Goal: Communication & Community: Answer question/provide support

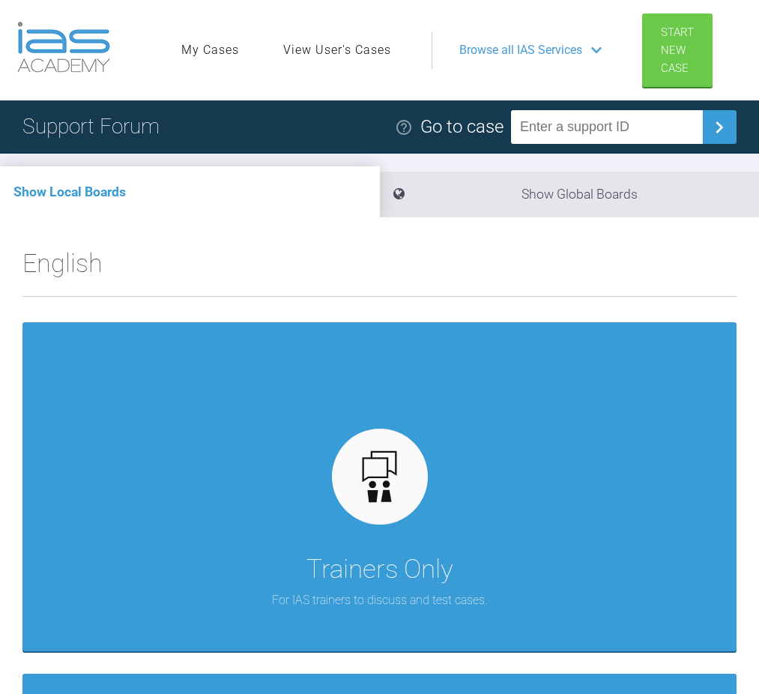
click at [579, 124] on input "text" at bounding box center [607, 127] width 192 height 34
type input "121315"
click at [718, 126] on img at bounding box center [719, 127] width 24 height 24
click at [580, 69] on nav "My Cases View User's Cases Logout Browse all IAS Services" at bounding box center [405, 50] width 474 height 64
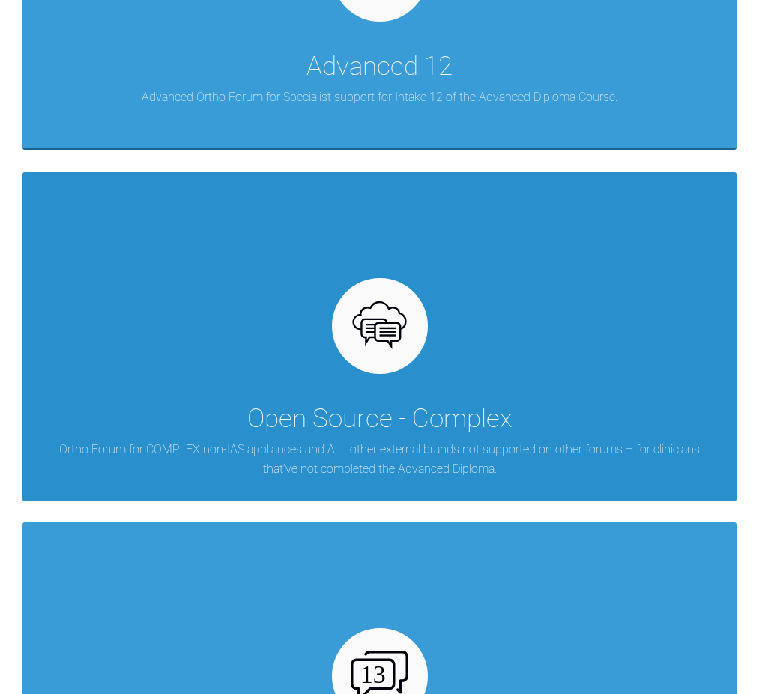
scroll to position [4876, 0]
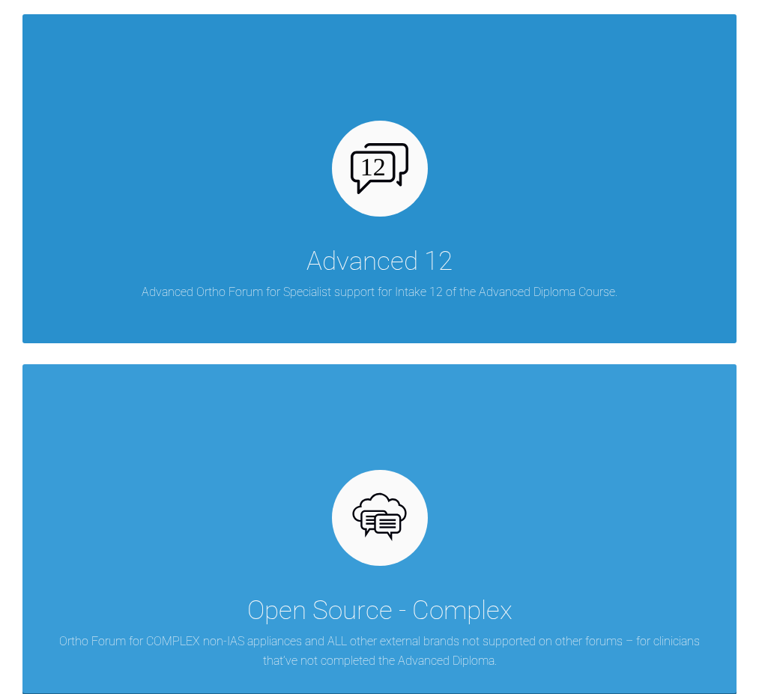
click at [396, 173] on img at bounding box center [380, 168] width 58 height 51
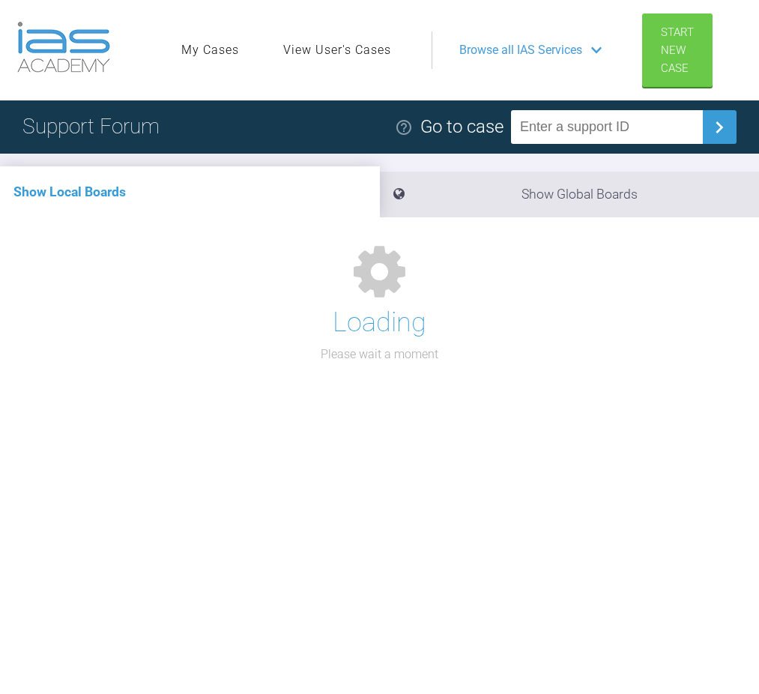
scroll to position [166, 0]
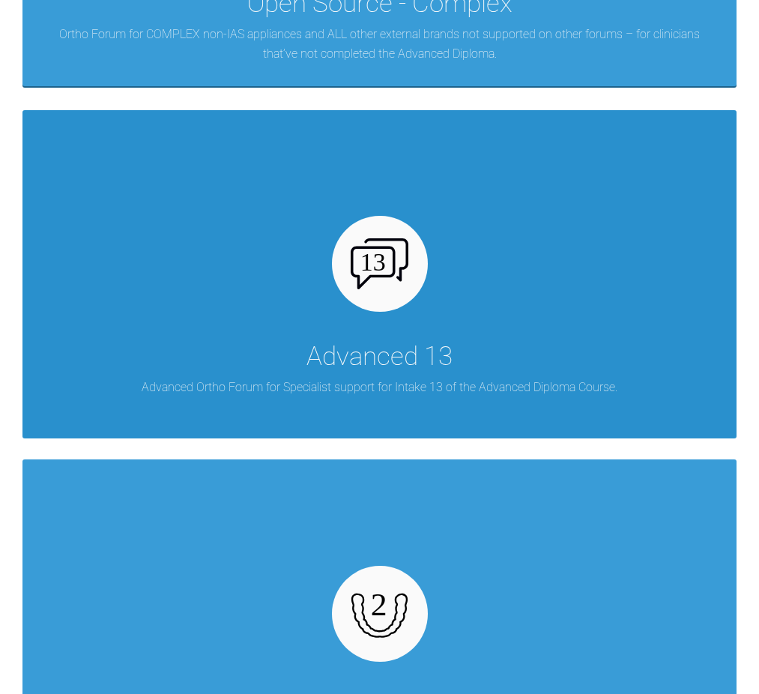
click at [383, 277] on img at bounding box center [380, 263] width 58 height 51
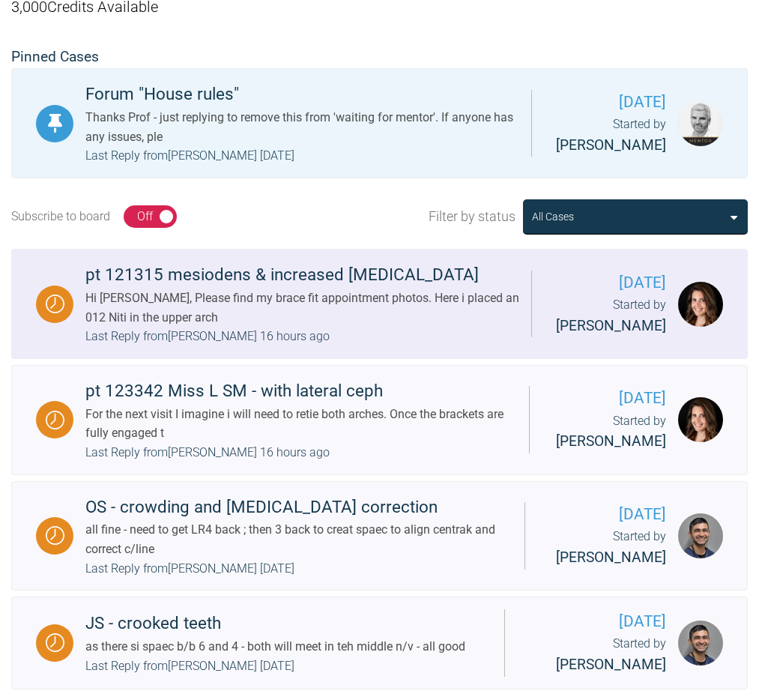
scroll to position [362, 0]
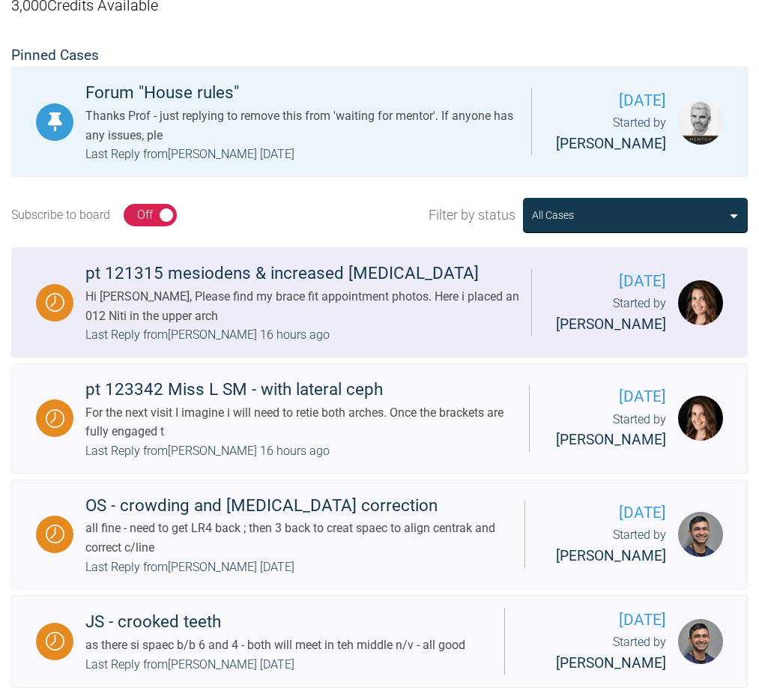
click at [236, 276] on div "pt 121315 mesiodens & increased Overjet" at bounding box center [302, 273] width 434 height 27
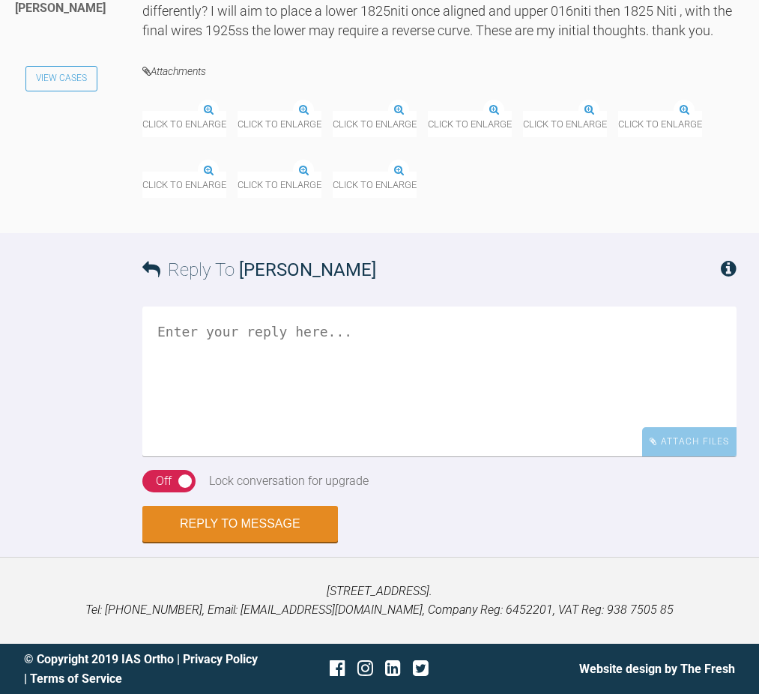
scroll to position [4148, 0]
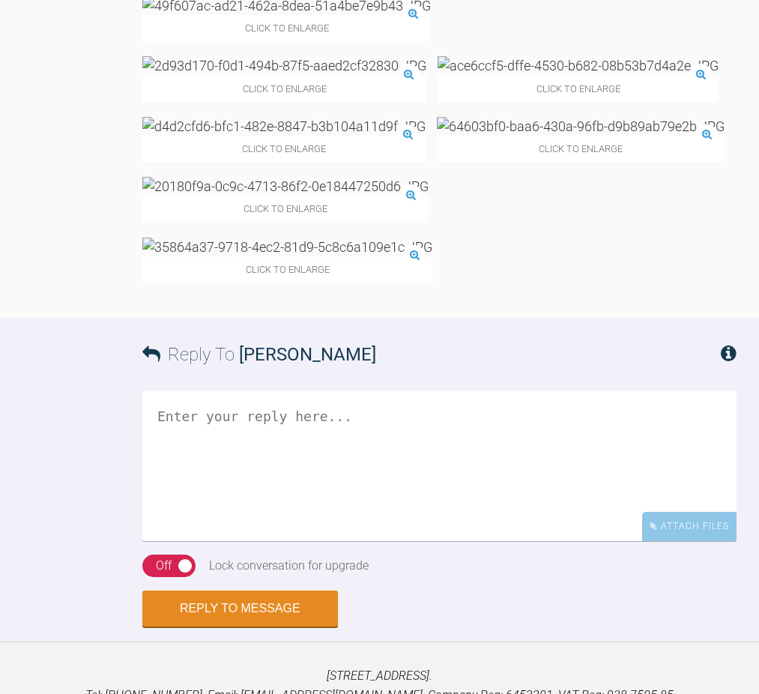
click at [431, 15] on img at bounding box center [286, 5] width 288 height 19
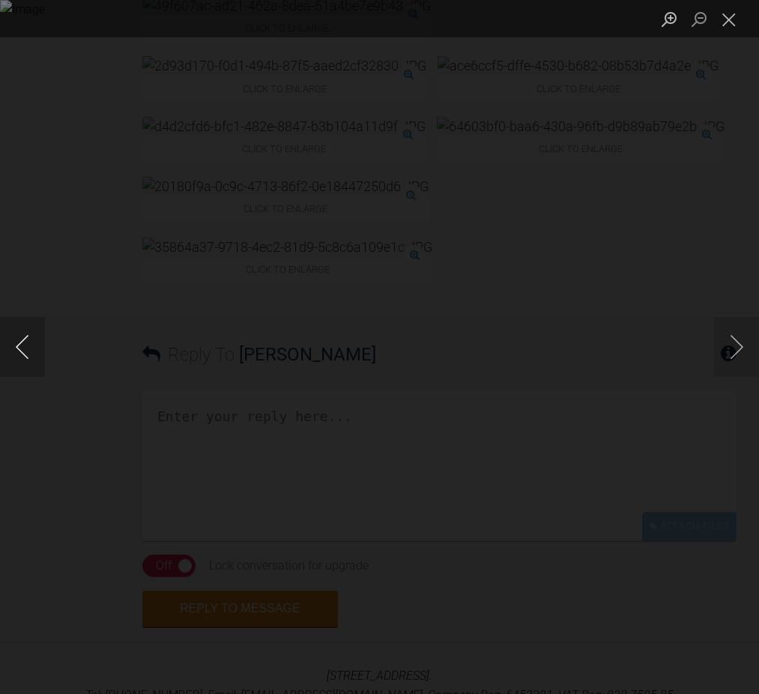
click at [23, 347] on button "Previous image" at bounding box center [22, 347] width 45 height 60
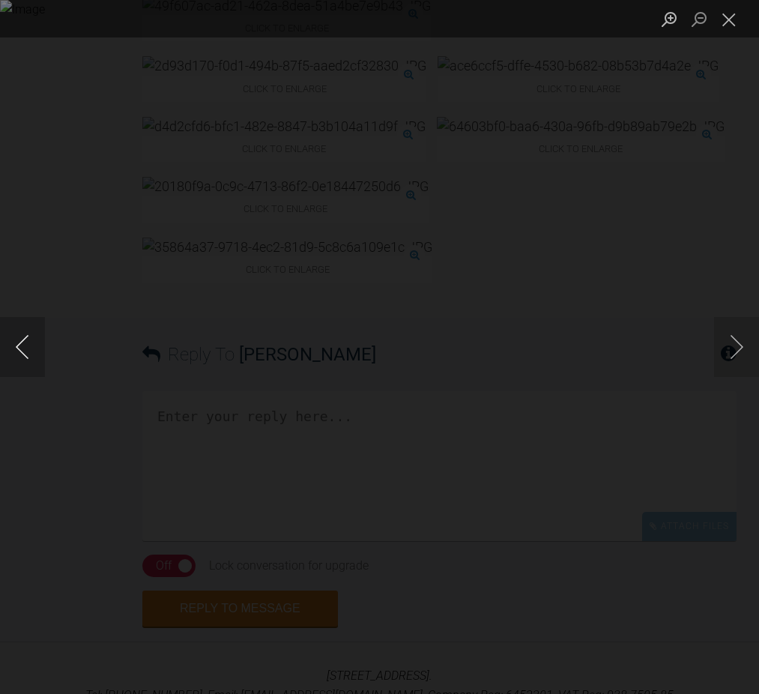
click at [23, 347] on button "Previous image" at bounding box center [22, 347] width 45 height 60
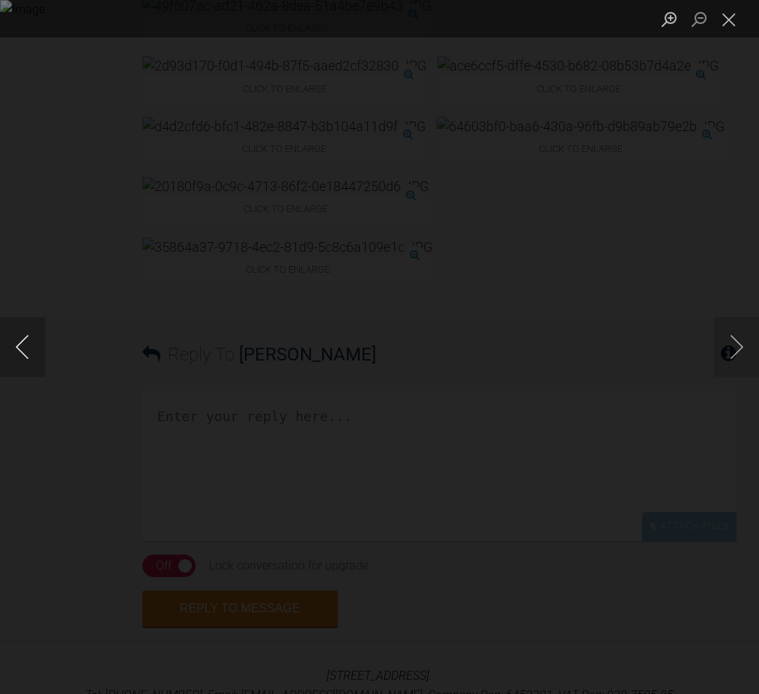
click at [23, 347] on button "Previous image" at bounding box center [22, 347] width 45 height 60
click at [732, 18] on button "Close lightbox" at bounding box center [729, 19] width 30 height 26
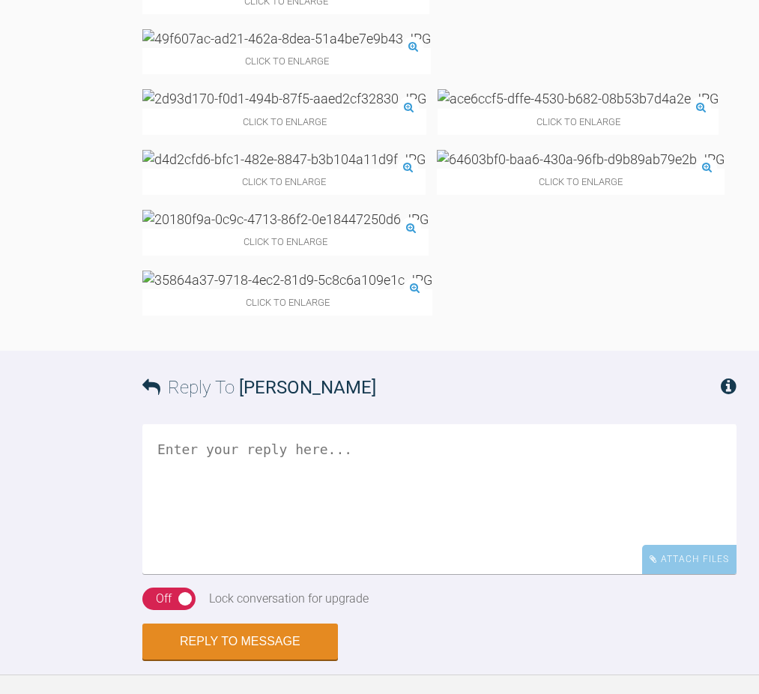
scroll to position [4516, 0]
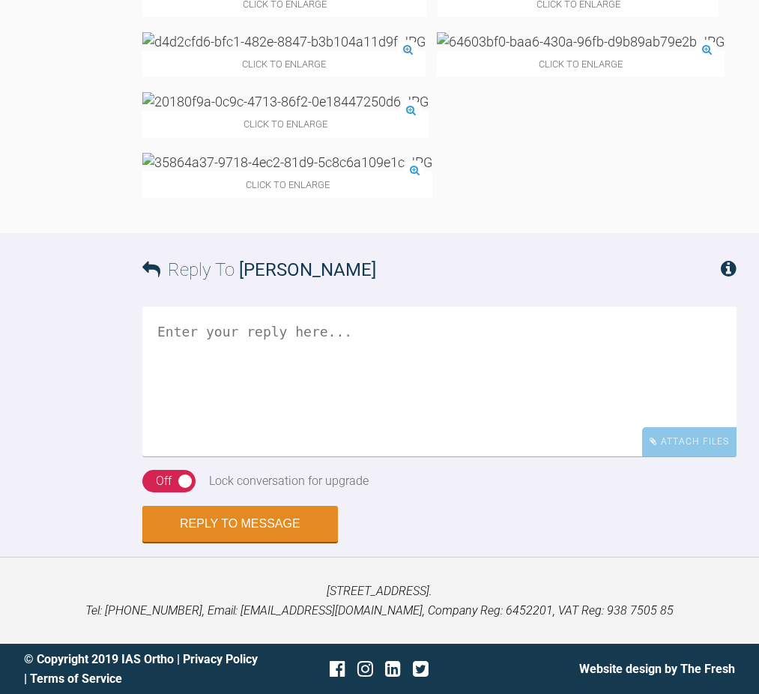
drag, startPoint x: 157, startPoint y: 331, endPoint x: 189, endPoint y: 333, distance: 31.5
click at [160, 331] on textarea at bounding box center [439, 381] width 594 height 150
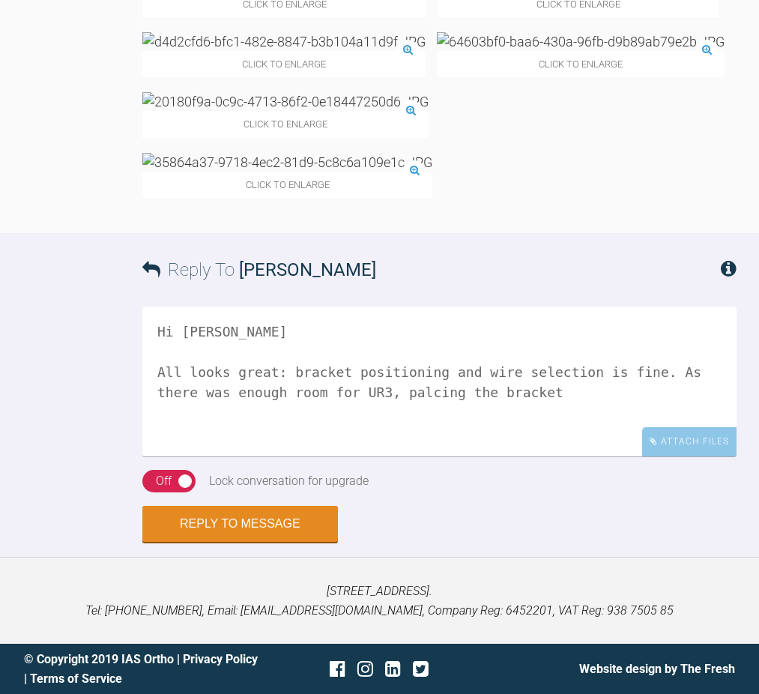
click at [443, 389] on textarea "Hi Alex All looks great: bracket positioning and wire selection is fine. As the…" at bounding box center [439, 381] width 594 height 150
click at [573, 387] on textarea "Hi Alex All looks great: bracket positioning and wire selection is fine. As the…" at bounding box center [439, 381] width 594 height 150
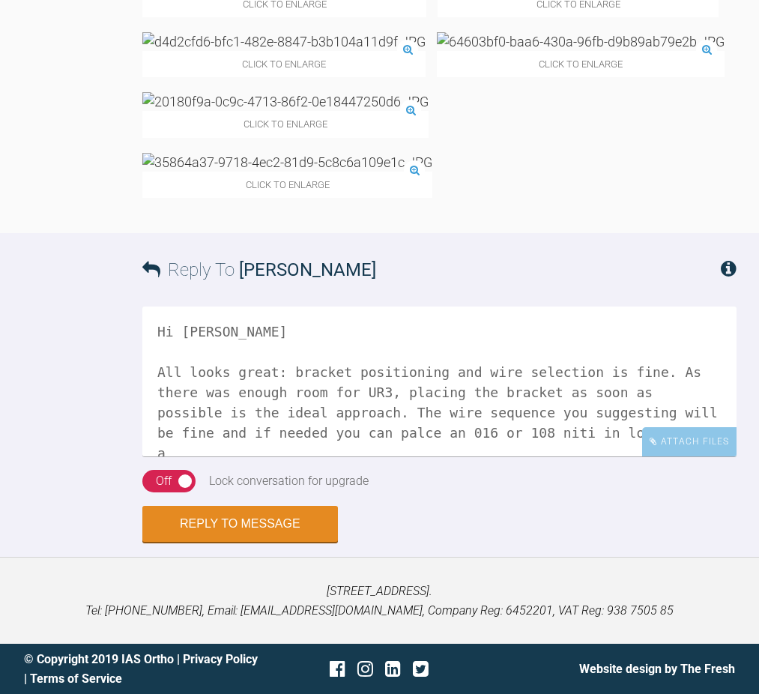
scroll to position [4, 0]
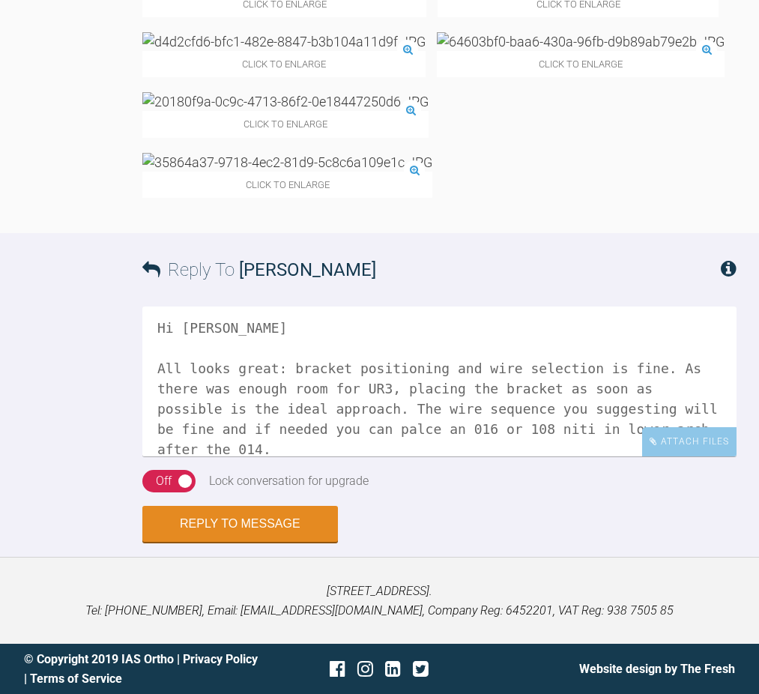
click at [411, 456] on textarea "Hi Alex All looks great: bracket positioning and wire selection is fine. As the…" at bounding box center [439, 381] width 594 height 150
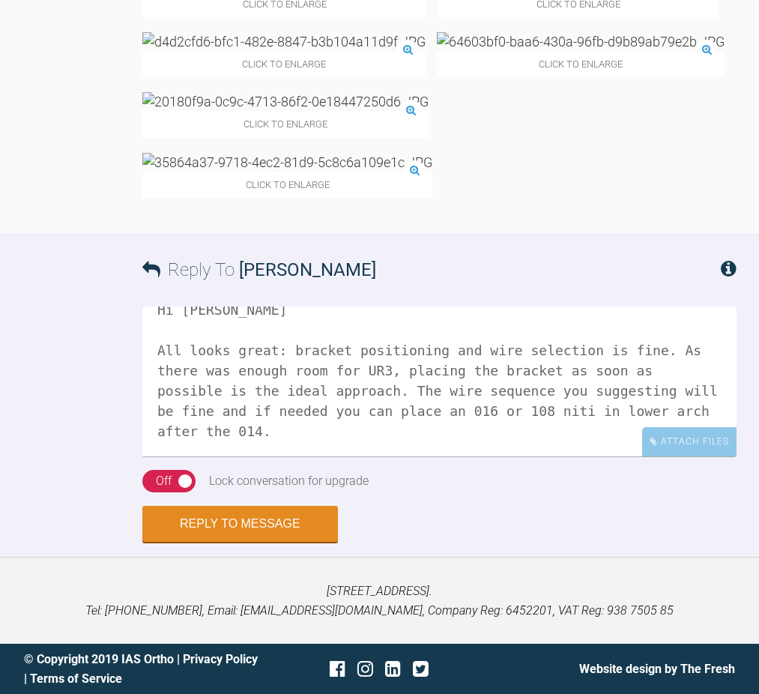
click at [467, 456] on textarea "Hi Alex All looks great: bracket positioning and wire selection is fine. As the…" at bounding box center [439, 381] width 594 height 150
click at [285, 456] on textarea "Hi Alex All looks great: bracket positioning and wire selection is fine. As the…" at bounding box center [439, 381] width 594 height 150
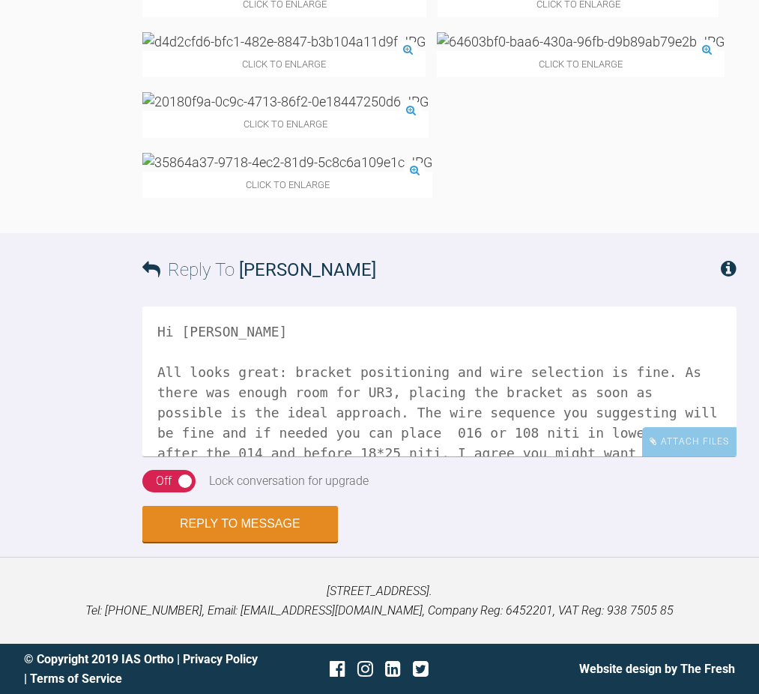
scroll to position [4516, 0]
click at [172, 478] on div "On Off" at bounding box center [168, 481] width 53 height 22
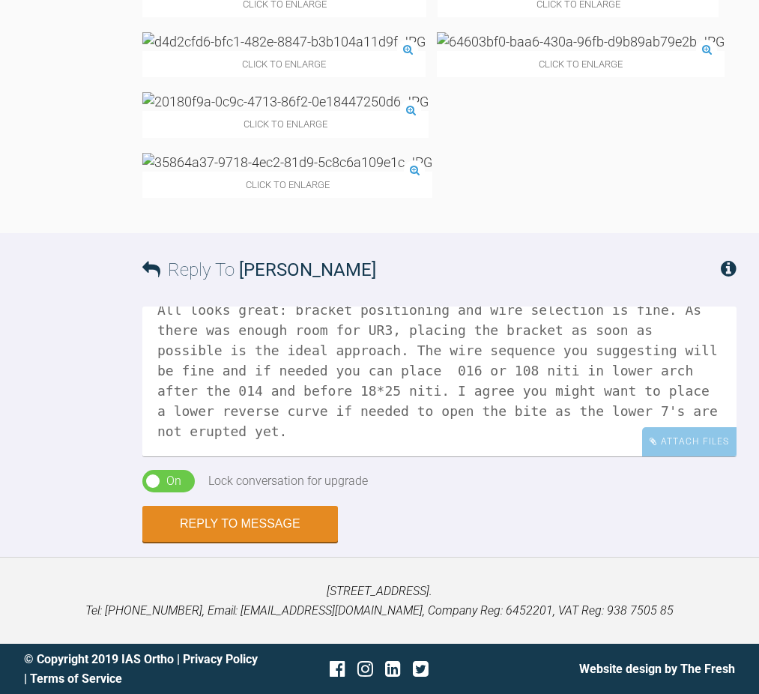
click at [345, 435] on textarea "Hi Alex All looks great: bracket positioning and wire selection is fine. As the…" at bounding box center [439, 381] width 594 height 150
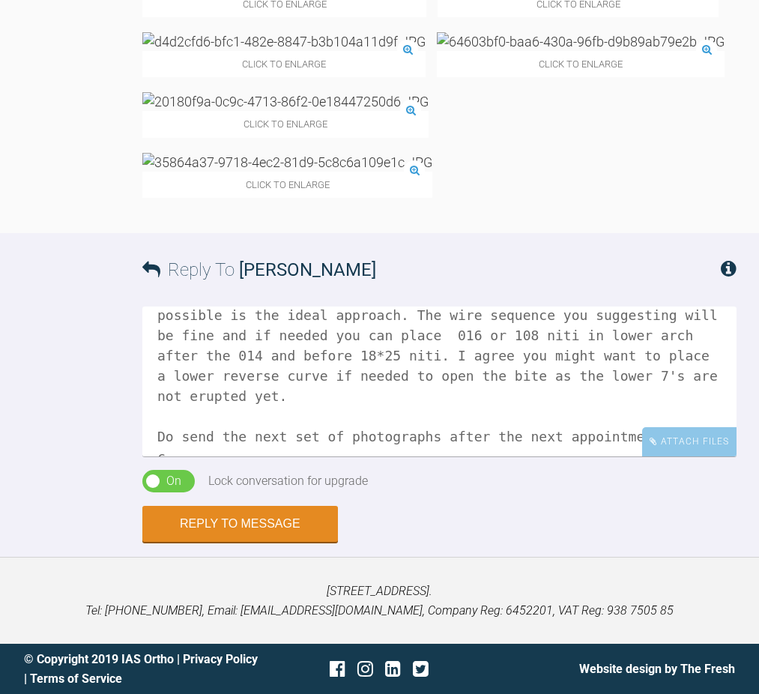
scroll to position [105, 0]
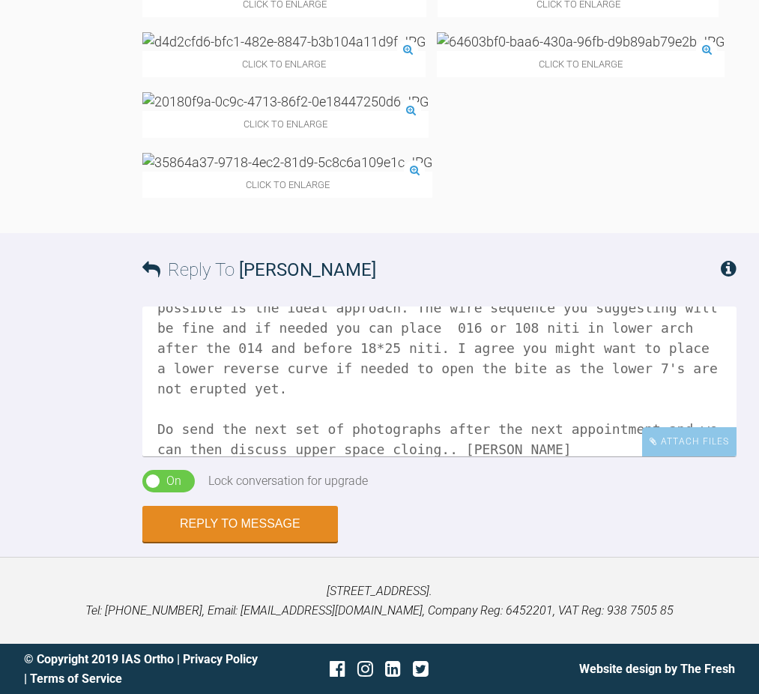
click at [416, 446] on textarea "Hi Alex All looks great: bracket positioning and wire selection is fine. As the…" at bounding box center [439, 381] width 594 height 150
click at [457, 450] on textarea "Hi Alex All looks great: bracket positioning and wire selection is fine. As the…" at bounding box center [439, 381] width 594 height 150
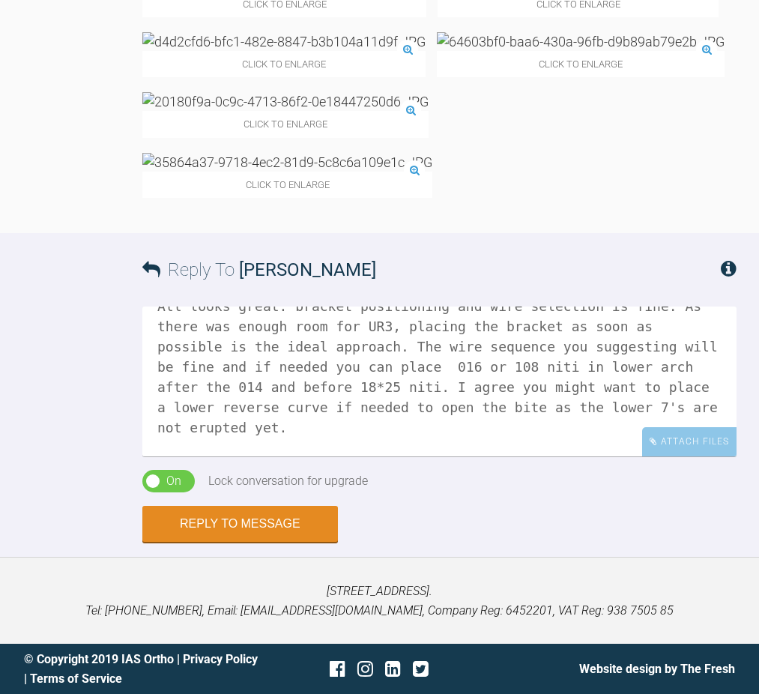
scroll to position [72, 0]
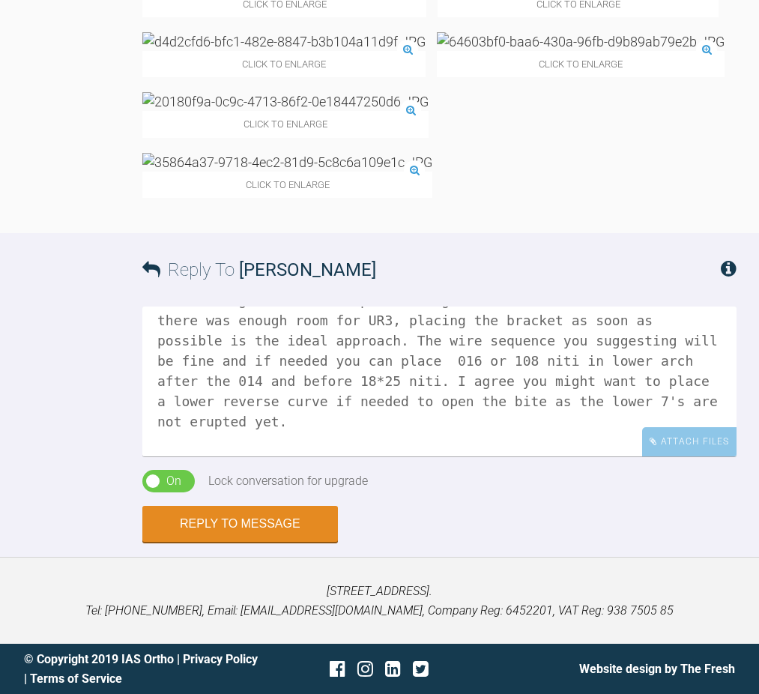
drag, startPoint x: 335, startPoint y: 398, endPoint x: 339, endPoint y: 420, distance: 22.0
click at [334, 398] on textarea "Hi Alex All looks great: bracket positioning and wire selection is fine. As the…" at bounding box center [439, 381] width 594 height 150
click at [390, 399] on textarea "Hi Alex All looks great: bracket positioning and wire selection is fine. As the…" at bounding box center [439, 381] width 594 height 150
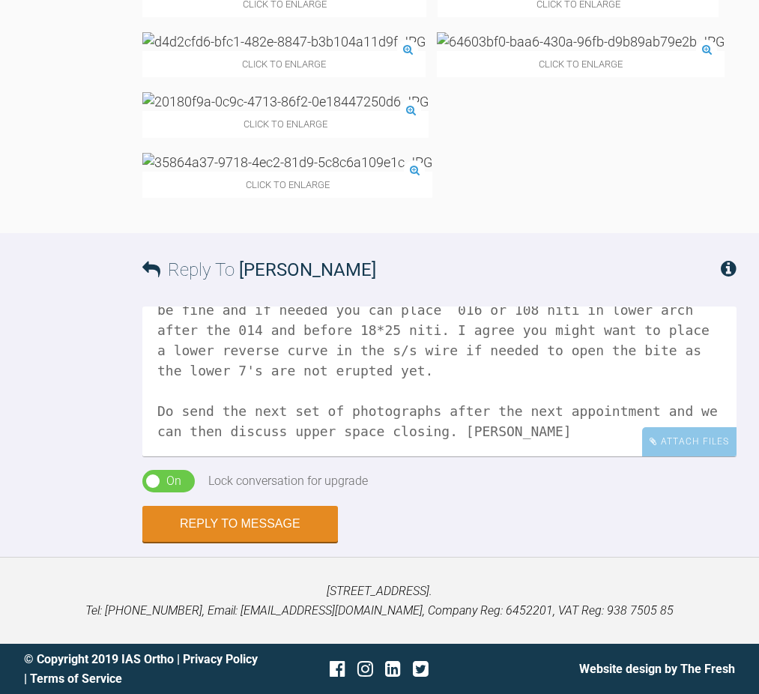
click at [450, 429] on textarea "Hi Alex All looks great: bracket positioning and wire selection is fine. As the…" at bounding box center [439, 381] width 594 height 150
type textarea "Hi Alex All looks great: bracket positioning and wire selection is fine. As the…"
click at [291, 523] on button "Reply to Message" at bounding box center [240, 525] width 196 height 36
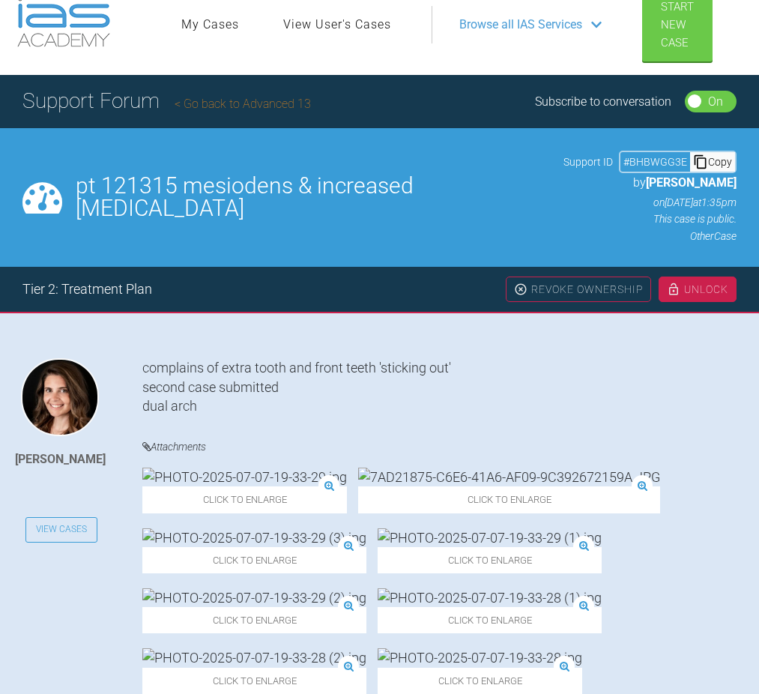
scroll to position [0, 0]
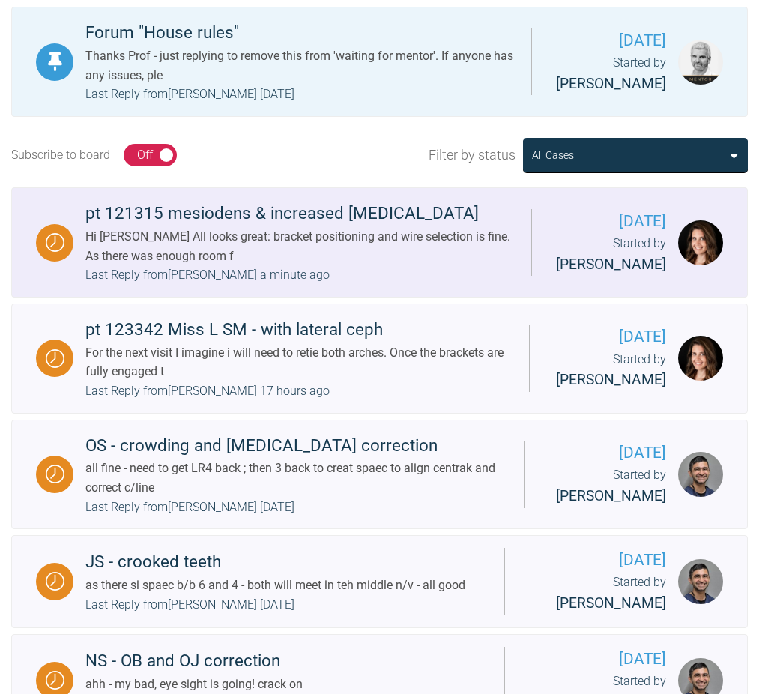
scroll to position [426, 0]
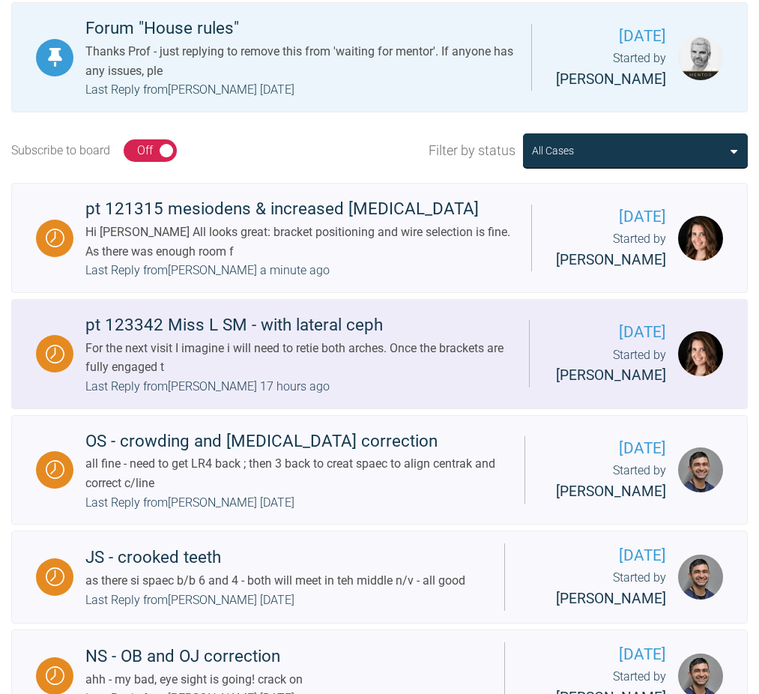
click at [207, 339] on div "For the next visit I imagine i will need to retie both arches. Once the bracket…" at bounding box center [301, 358] width 432 height 38
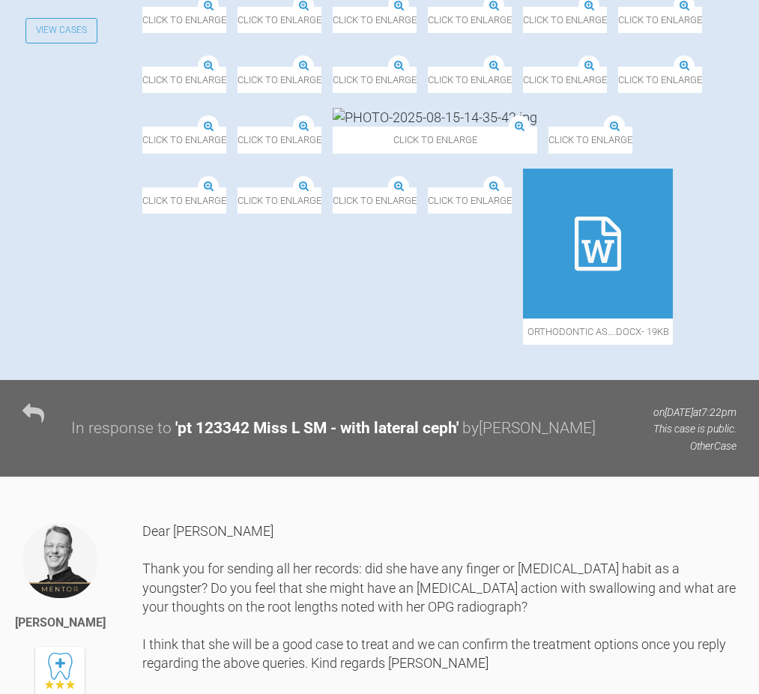
scroll to position [528, 0]
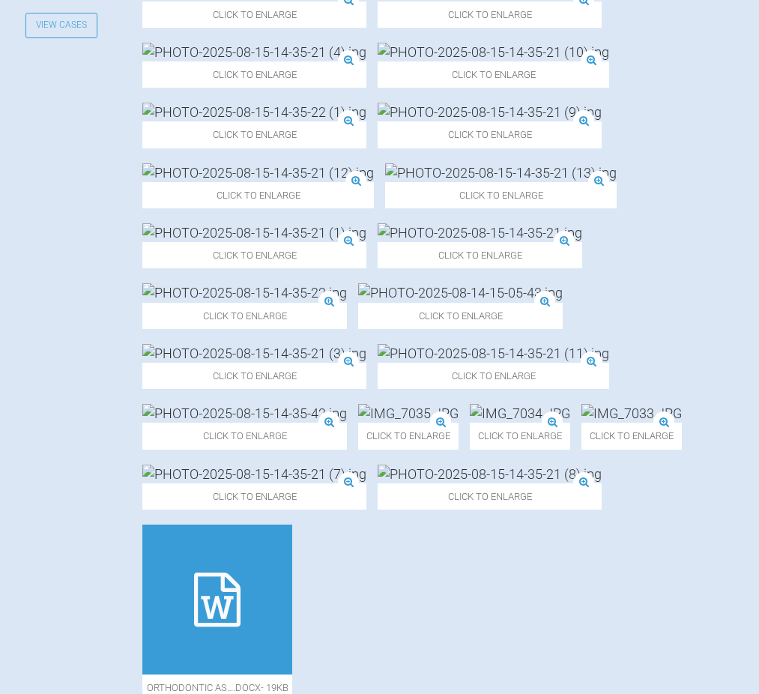
click at [549, 302] on img at bounding box center [460, 292] width 205 height 19
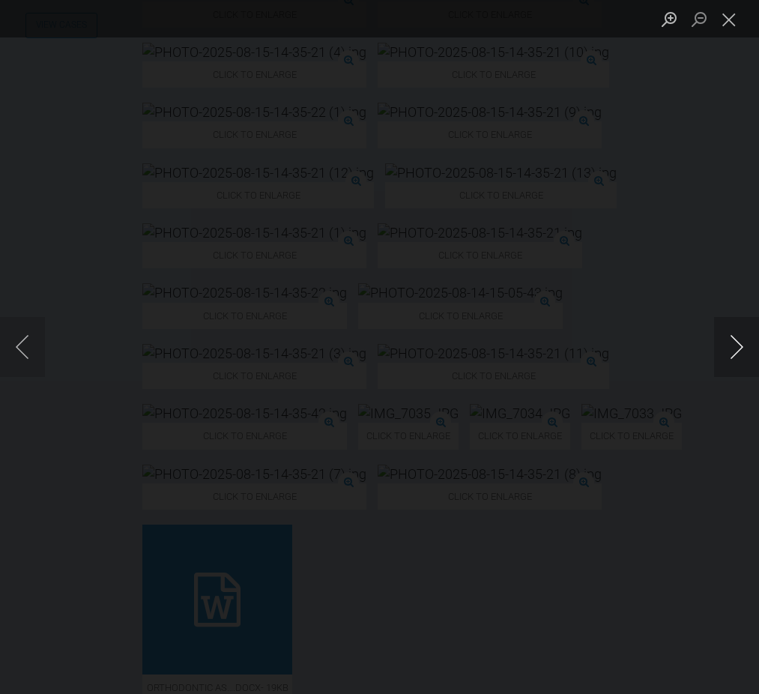
click at [740, 344] on button "Next image" at bounding box center [736, 347] width 45 height 60
click at [740, 343] on button "Next image" at bounding box center [736, 347] width 45 height 60
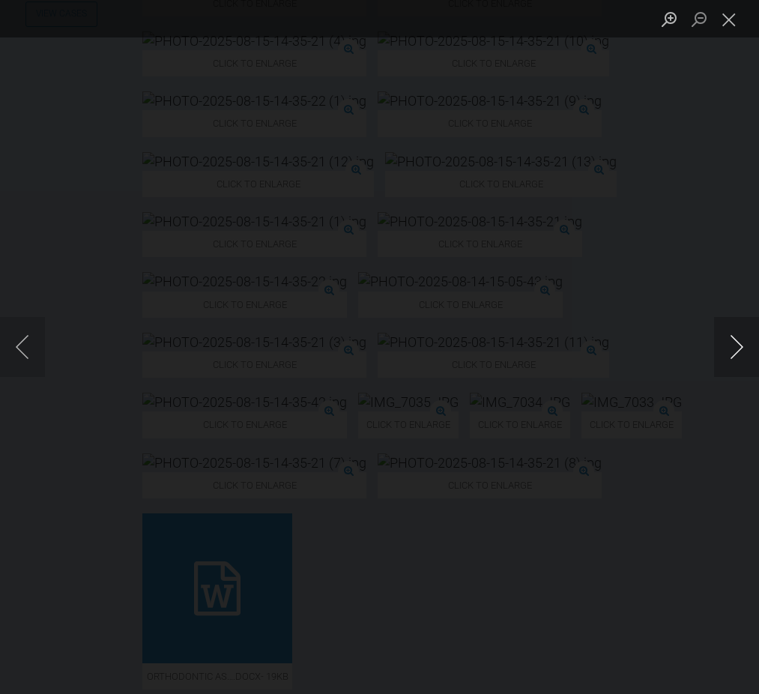
click at [740, 343] on button "Next image" at bounding box center [736, 347] width 45 height 60
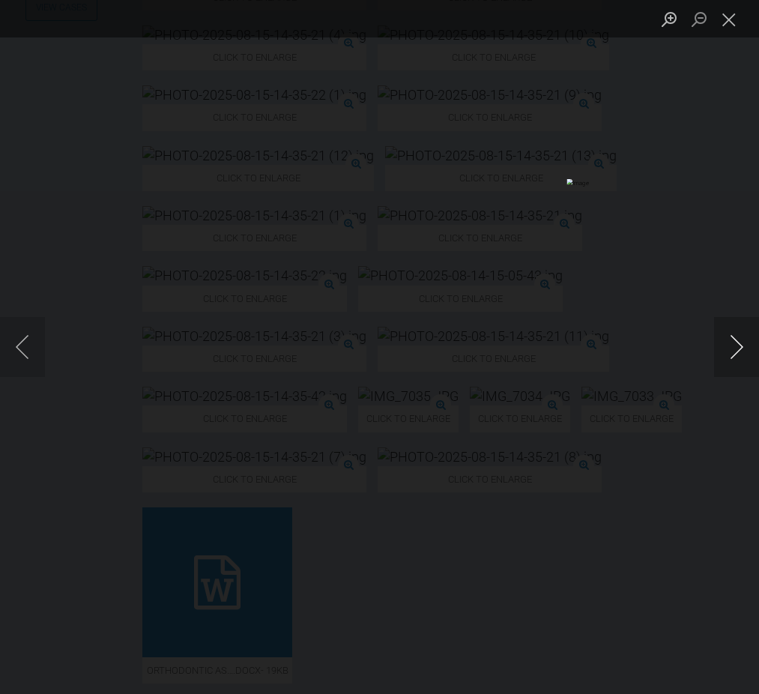
scroll to position [549, 0]
click at [740, 343] on button "Next image" at bounding box center [736, 347] width 45 height 60
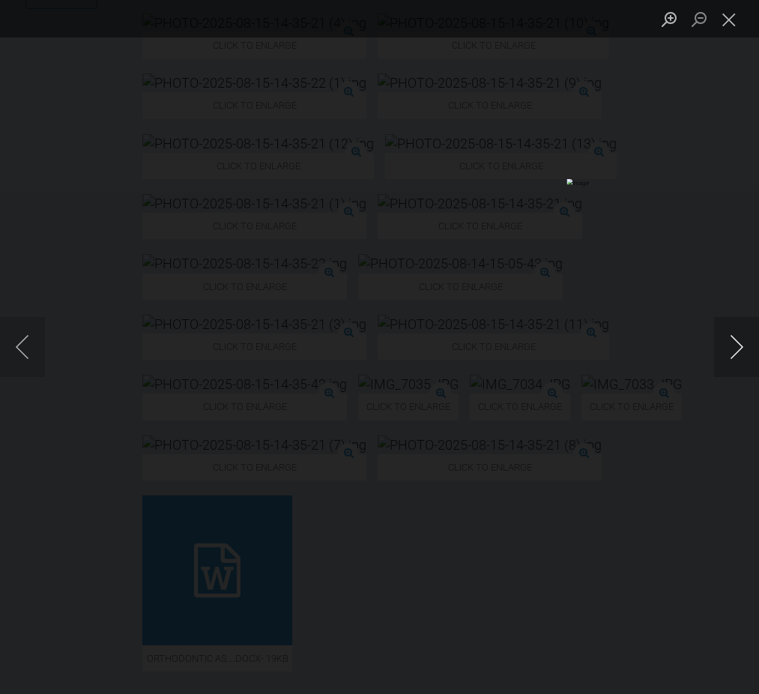
click at [740, 343] on button "Next image" at bounding box center [736, 347] width 45 height 60
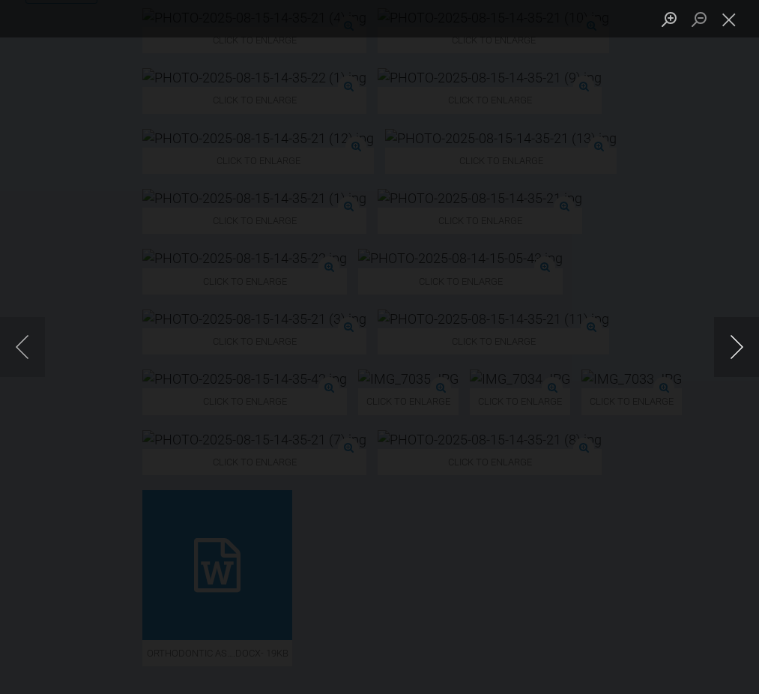
scroll to position [566, 0]
click at [740, 343] on button "Next image" at bounding box center [736, 347] width 45 height 60
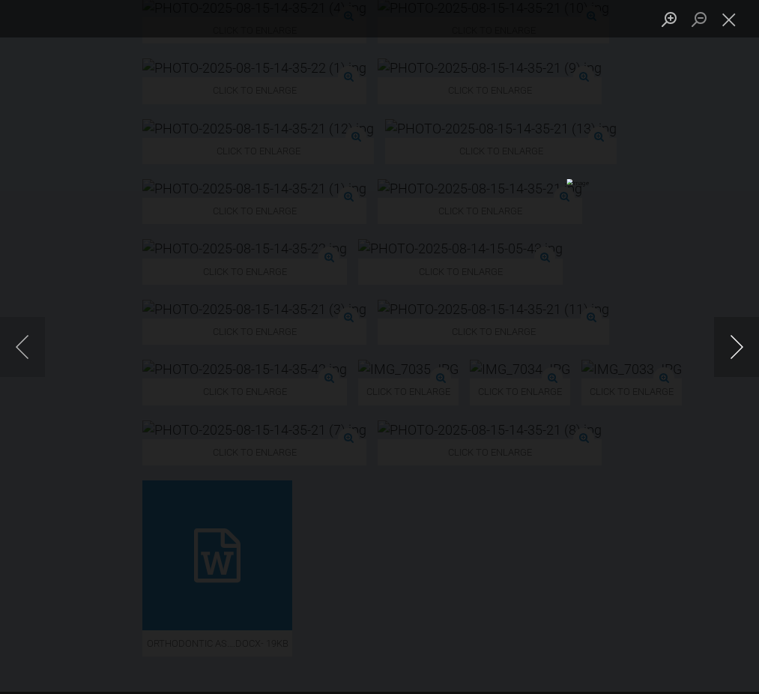
click at [740, 343] on button "Next image" at bounding box center [736, 347] width 45 height 60
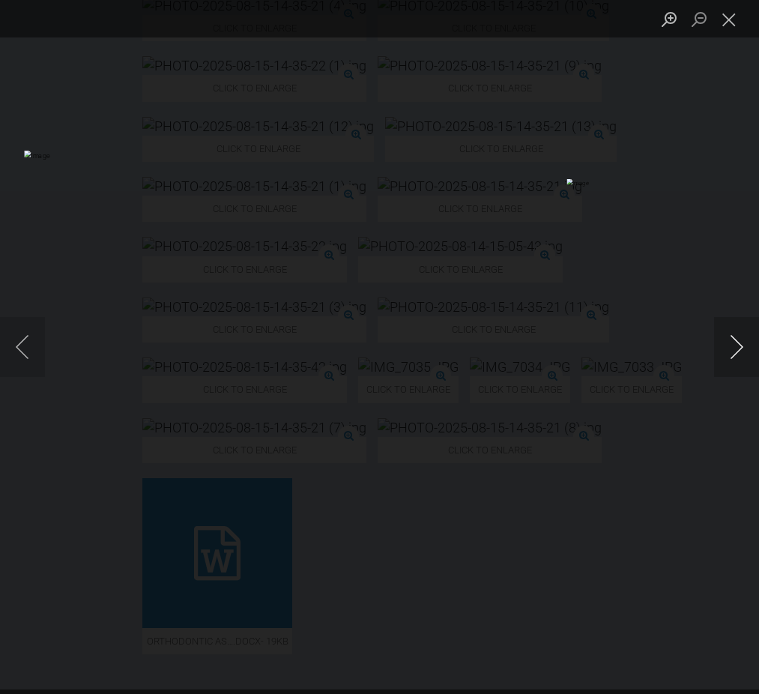
click at [740, 343] on button "Next image" at bounding box center [736, 347] width 45 height 60
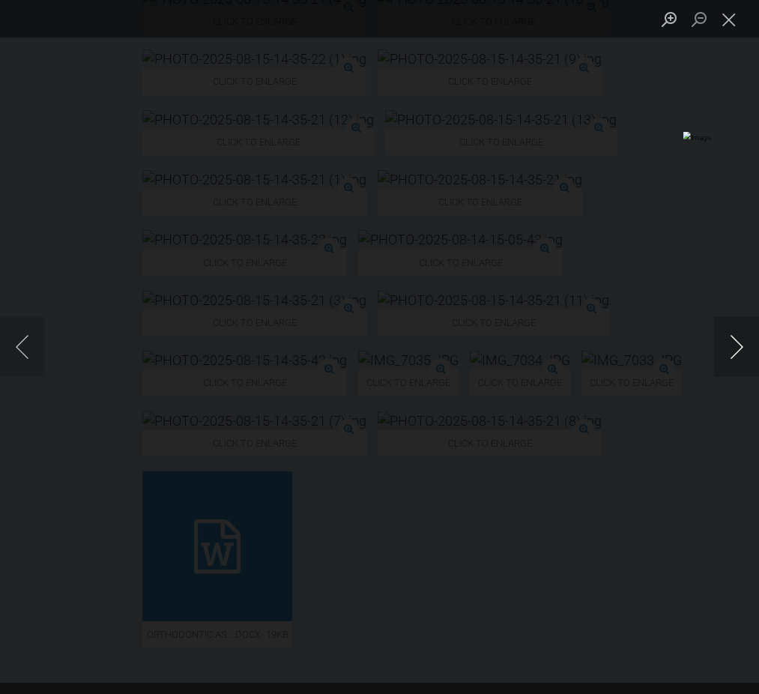
scroll to position [580, 0]
click at [740, 343] on button "Next image" at bounding box center [736, 347] width 45 height 60
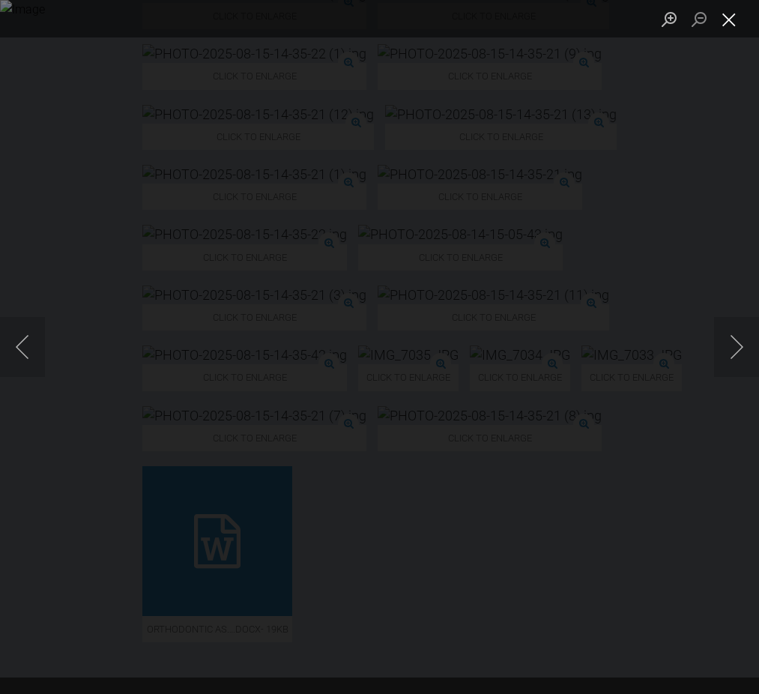
drag, startPoint x: 731, startPoint y: 19, endPoint x: 719, endPoint y: 37, distance: 21.6
click at [731, 19] on button "Close lightbox" at bounding box center [729, 19] width 30 height 26
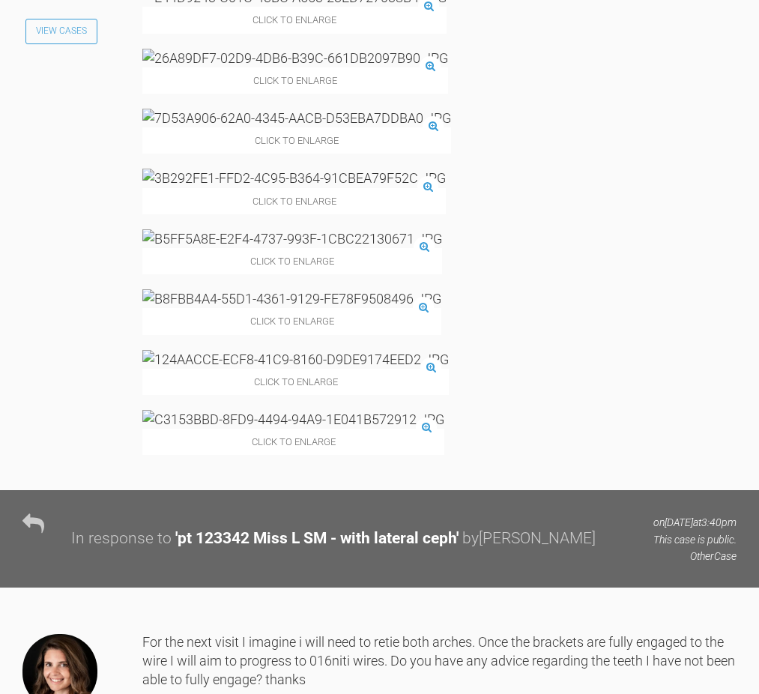
scroll to position [3353, 0]
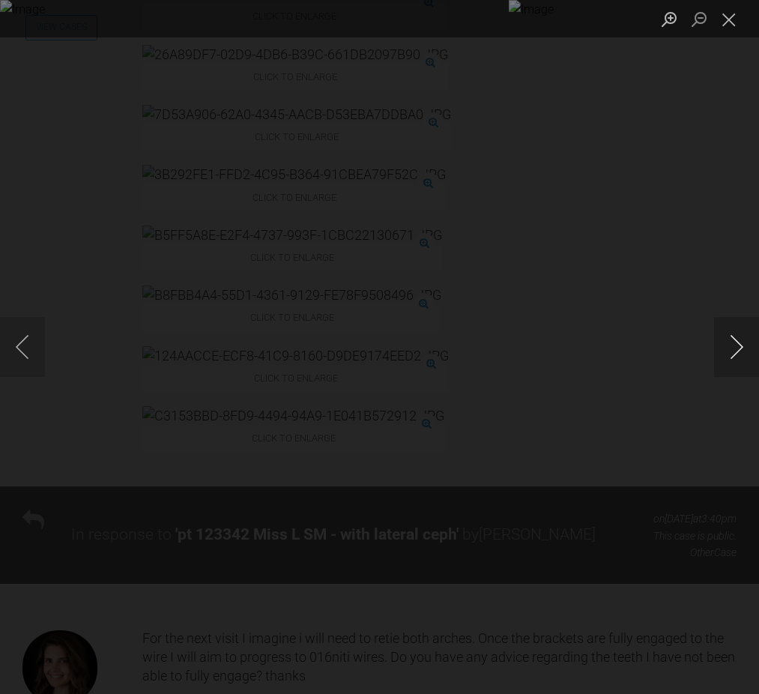
click at [732, 349] on button "Next image" at bounding box center [736, 347] width 45 height 60
click at [736, 347] on button "Next image" at bounding box center [736, 347] width 45 height 60
click at [739, 346] on button "Next image" at bounding box center [736, 347] width 45 height 60
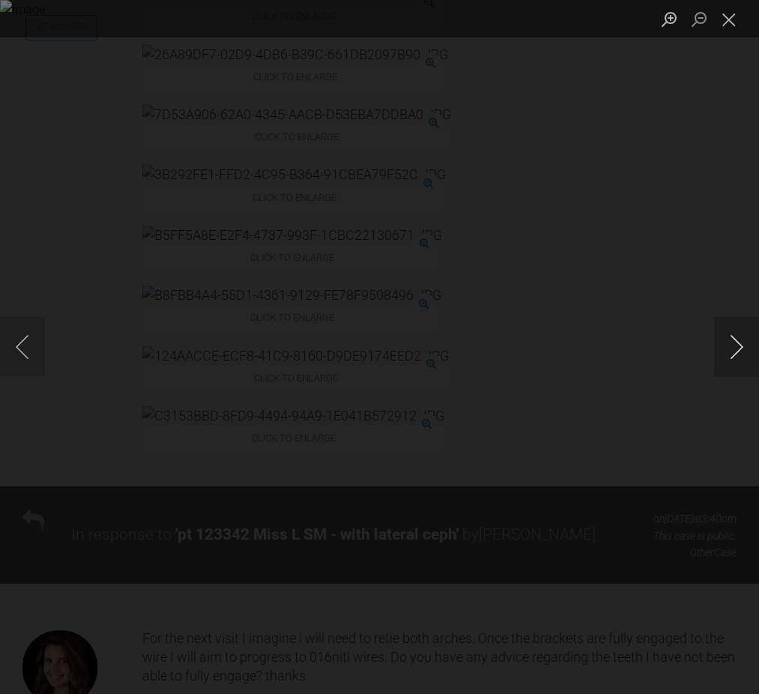
click at [739, 346] on button "Next image" at bounding box center [736, 347] width 45 height 60
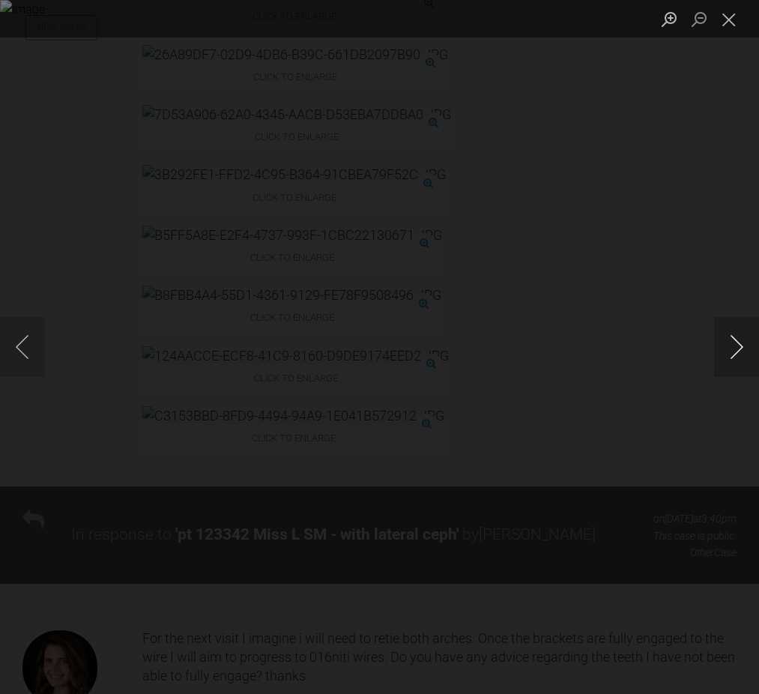
click at [739, 346] on button "Next image" at bounding box center [736, 347] width 45 height 60
click at [730, 19] on button "Close lightbox" at bounding box center [729, 19] width 30 height 26
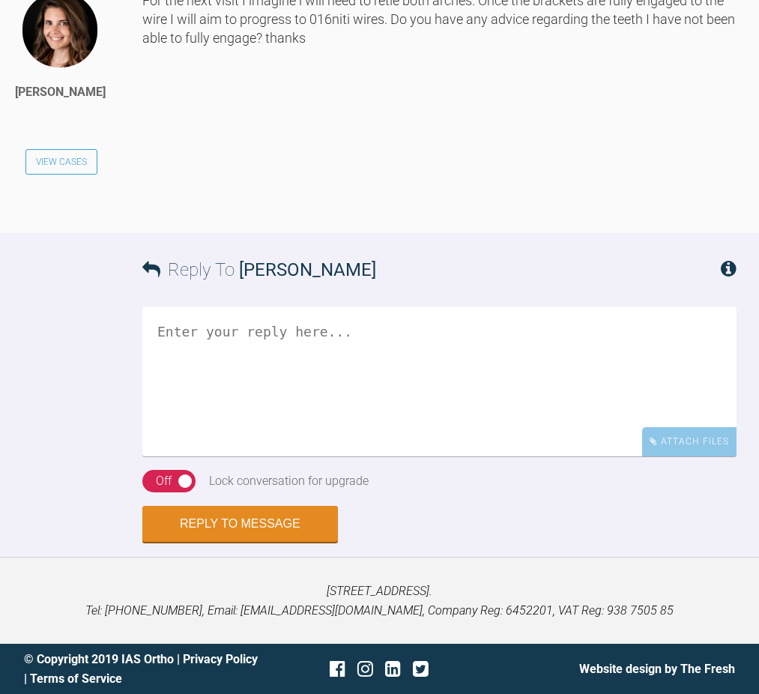
scroll to position [4291, 0]
drag, startPoint x: 162, startPoint y: 428, endPoint x: 189, endPoint y: 432, distance: 27.3
click at [162, 428] on textarea at bounding box center [439, 381] width 594 height 150
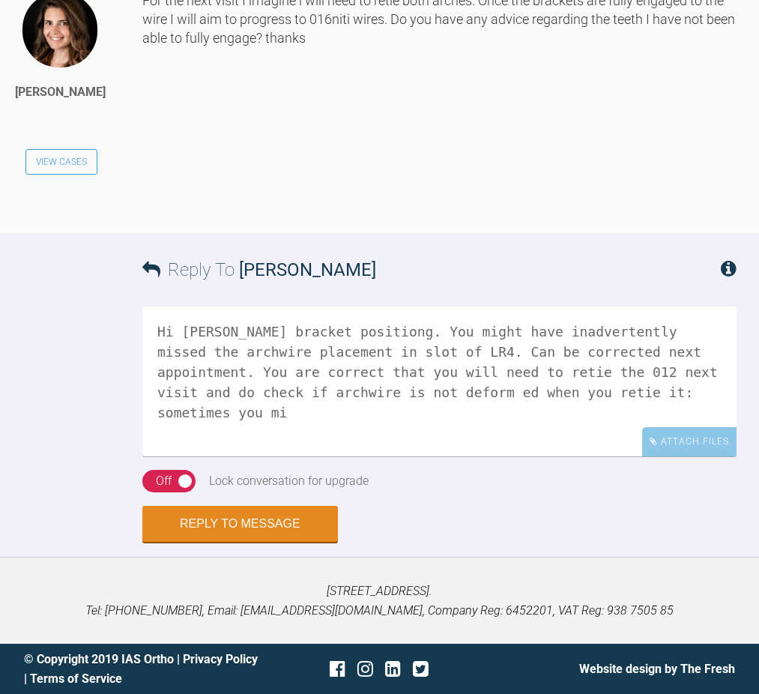
scroll to position [4, 0]
click at [299, 456] on textarea "Hi Alex Good bracket positiong. You might have inadvertently missed the archwir…" at bounding box center [439, 381] width 594 height 150
drag, startPoint x: 488, startPoint y: 544, endPoint x: 498, endPoint y: 545, distance: 9.9
click at [491, 456] on textarea "Hi Alex Good bracket positiong. You might have inadvertently missed the archwir…" at bounding box center [439, 381] width 594 height 150
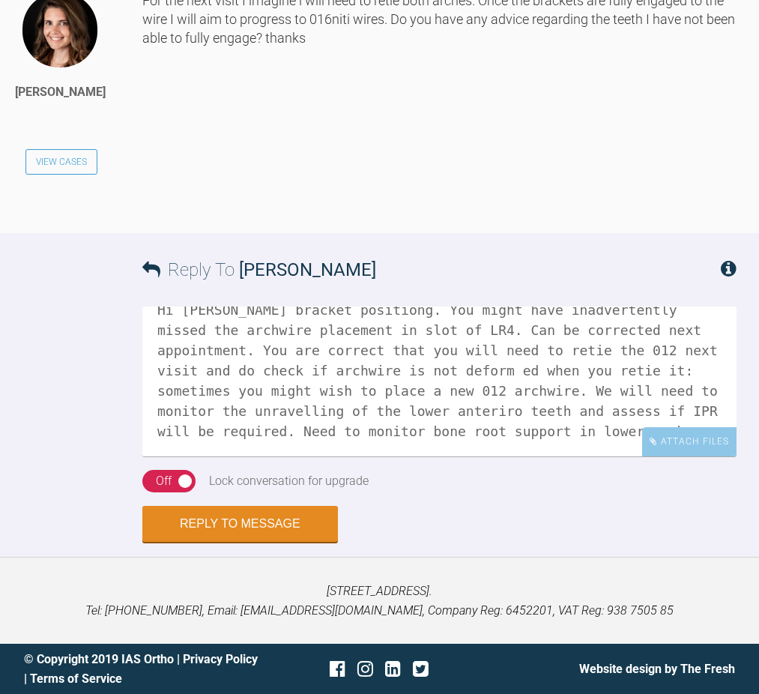
scroll to position [4273, 0]
drag, startPoint x: 542, startPoint y: 560, endPoint x: 613, endPoint y: 558, distance: 70.4
click at [619, 456] on textarea "Hi Alex Good bracket positiong. You might have inadvertently missed the archwir…" at bounding box center [439, 381] width 594 height 150
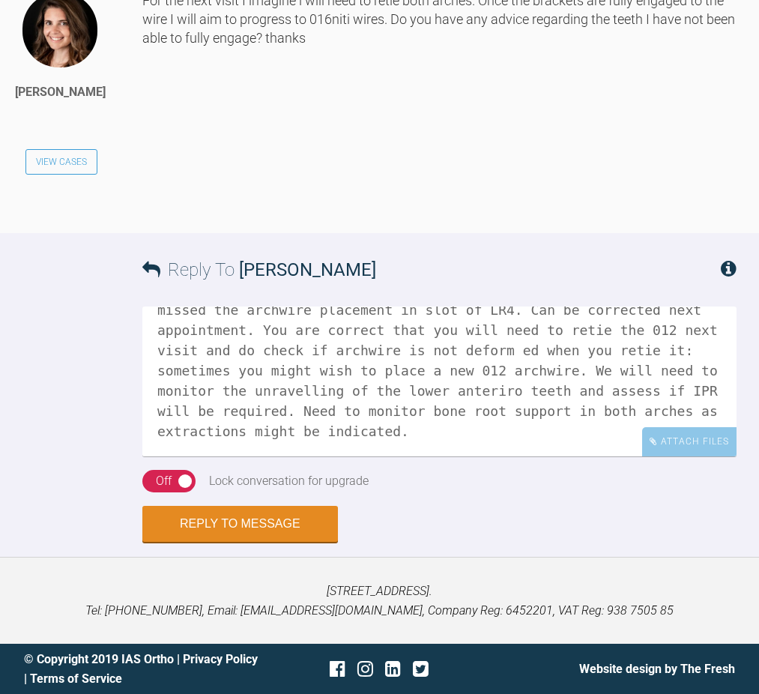
scroll to position [0, 0]
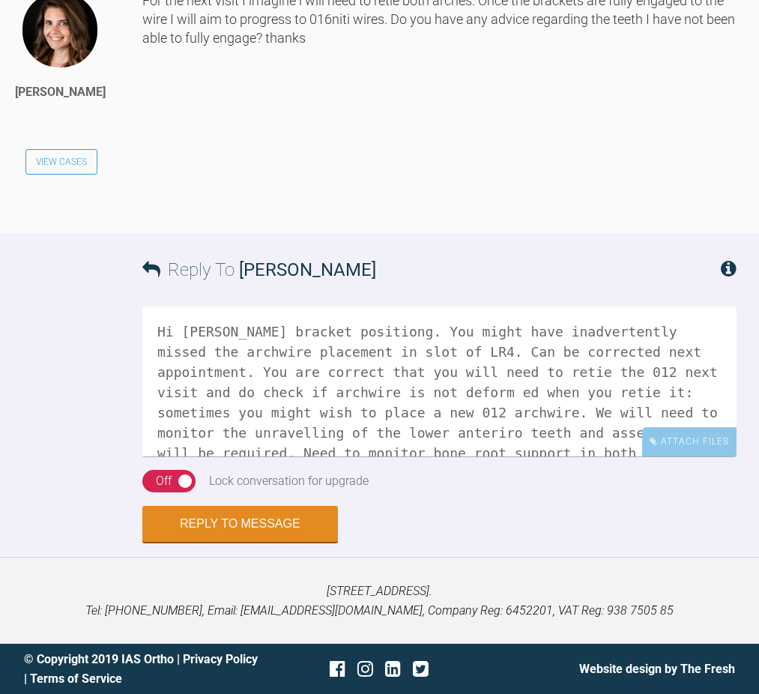
drag, startPoint x: 321, startPoint y: 484, endPoint x: 319, endPoint y: 504, distance: 20.3
click at [321, 456] on textarea "Hi Alex Good bracket positiong. You might have inadvertently missed the archwir…" at bounding box center [439, 381] width 594 height 150
click at [330, 456] on textarea "Hi Alex Good bracket positiong. You might have inadvertently missed the archwir…" at bounding box center [439, 381] width 594 height 150
click at [380, 453] on textarea "Hi Alex Good bracket positioning. You might have inadvertently missed the archw…" at bounding box center [439, 381] width 594 height 150
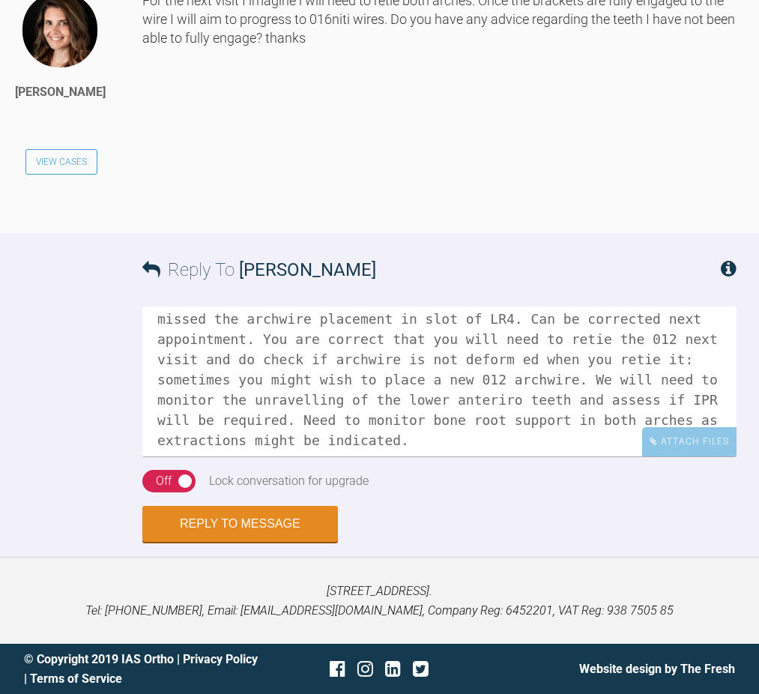
scroll to position [36, 0]
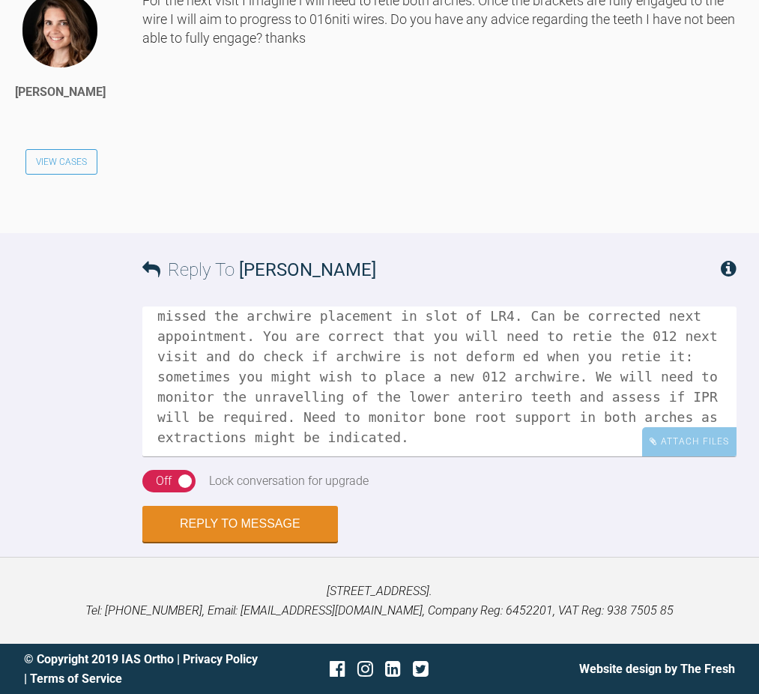
click at [418, 434] on textarea "Hi Alex Good bracket positioning. You might have inadvertently missed the archw…" at bounding box center [439, 381] width 594 height 150
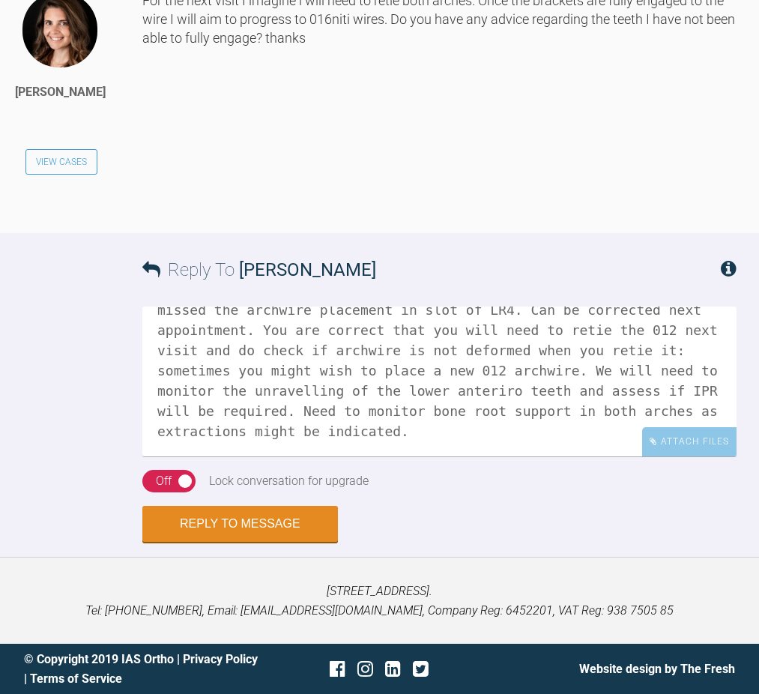
scroll to position [82, 0]
drag, startPoint x: 414, startPoint y: 431, endPoint x: 402, endPoint y: 432, distance: 12.0
click at [424, 431] on textarea "Hi Alex Good bracket positioning. You might have inadvertently missed the archw…" at bounding box center [439, 381] width 594 height 150
drag, startPoint x: 351, startPoint y: 429, endPoint x: 310, endPoint y: 426, distance: 41.3
click at [310, 426] on textarea "Hi Alex Good bracket positioning. You might have inadvertently missed the archw…" at bounding box center [439, 381] width 594 height 150
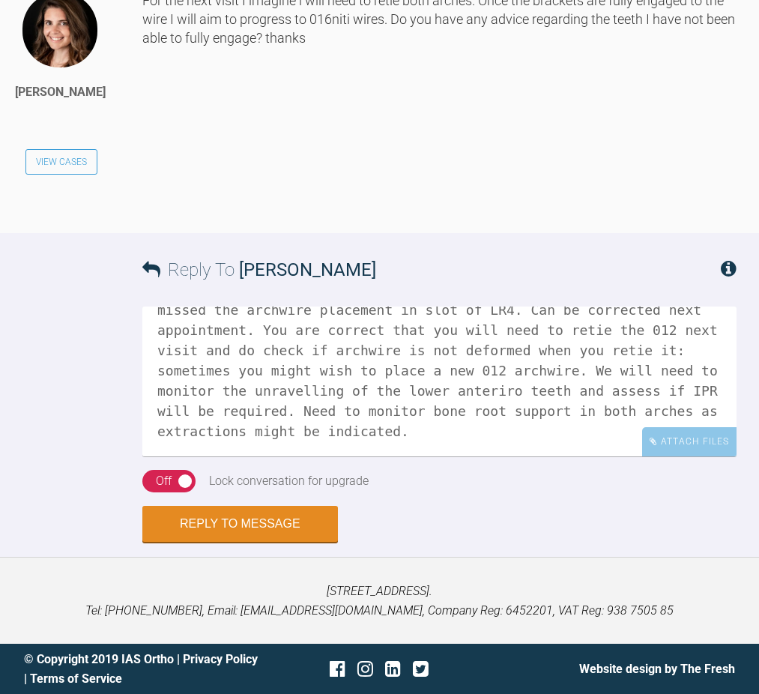
scroll to position [4351, 0]
drag, startPoint x: 361, startPoint y: 426, endPoint x: 366, endPoint y: 439, distance: 13.5
click at [361, 427] on textarea "Hi Alex Good bracket positioning. You might have inadvertently missed the archw…" at bounding box center [439, 381] width 594 height 150
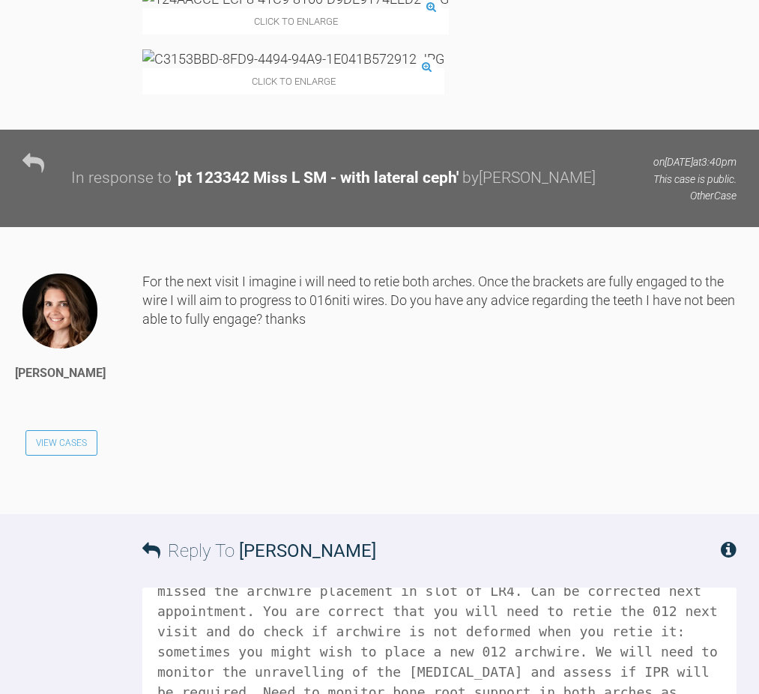
scroll to position [3708, 0]
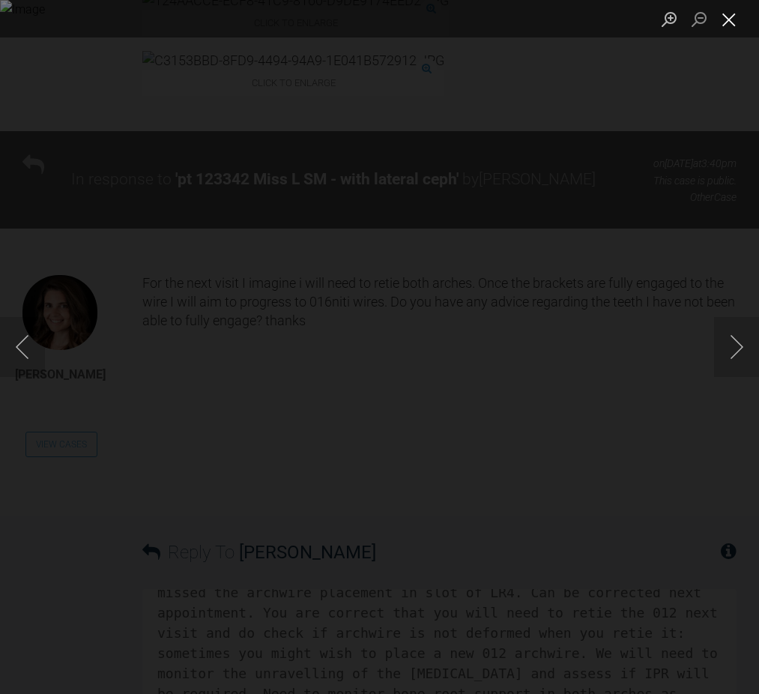
click at [730, 22] on button "Close lightbox" at bounding box center [729, 19] width 30 height 26
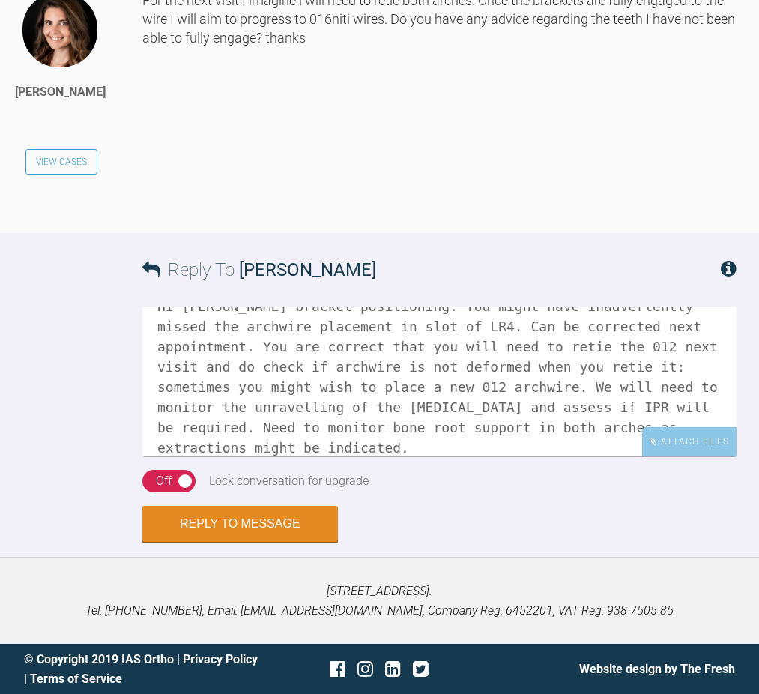
scroll to position [3, 0]
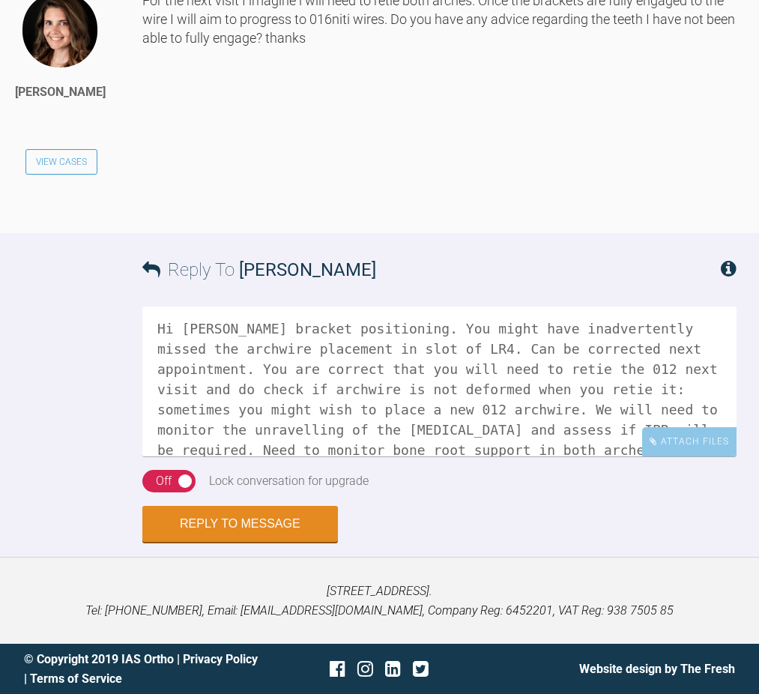
click at [339, 456] on textarea "Hi Alex Good bracket positioning. You might have inadvertently missed the archw…" at bounding box center [439, 381] width 594 height 150
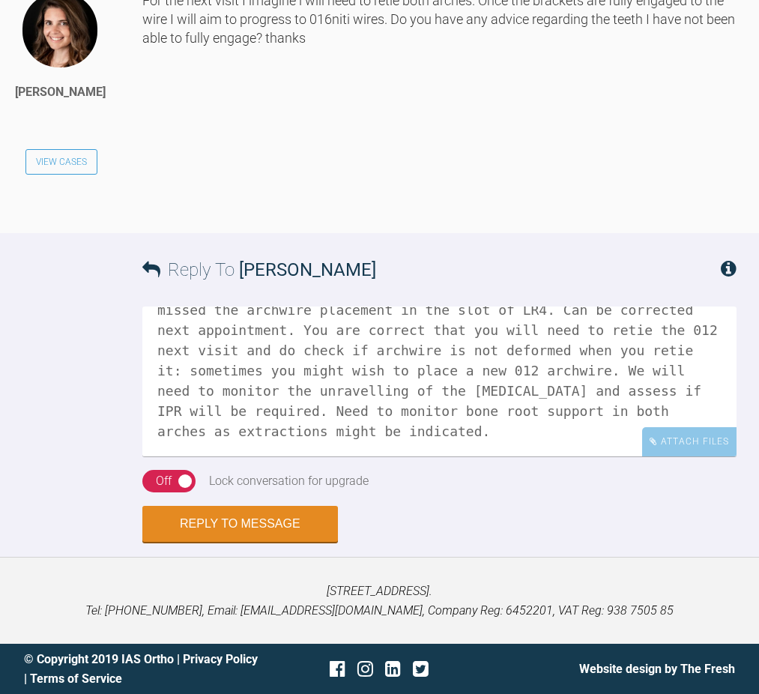
scroll to position [61, 0]
click at [623, 456] on textarea "Hi Alex Good bracket positioning. You might have inadvertently missed the archw…" at bounding box center [439, 381] width 594 height 150
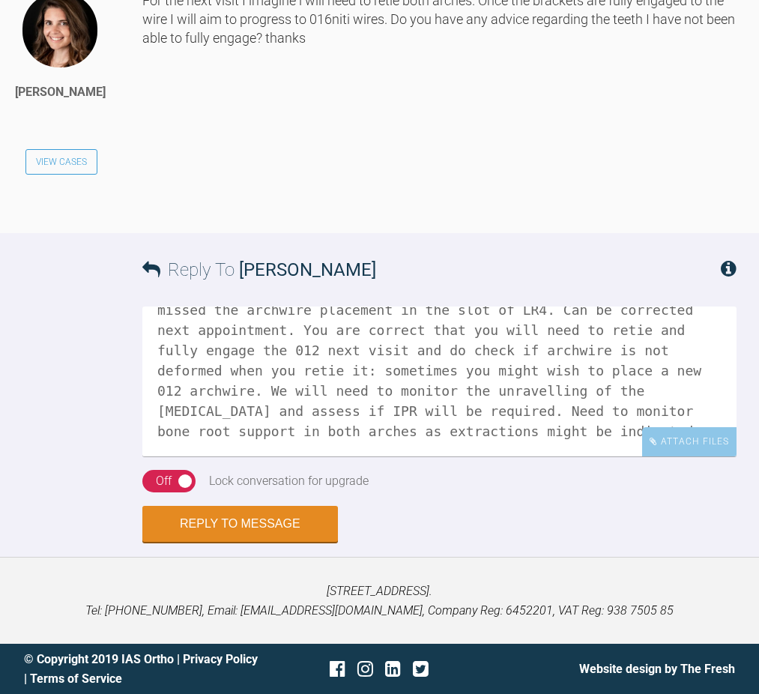
click at [499, 456] on textarea "Hi Alex Good bracket positioning. You might have inadvertently missed the archw…" at bounding box center [439, 381] width 594 height 150
click at [627, 456] on textarea "Hi Alex Good bracket positioning. You might have inadvertently missed the archw…" at bounding box center [439, 381] width 594 height 150
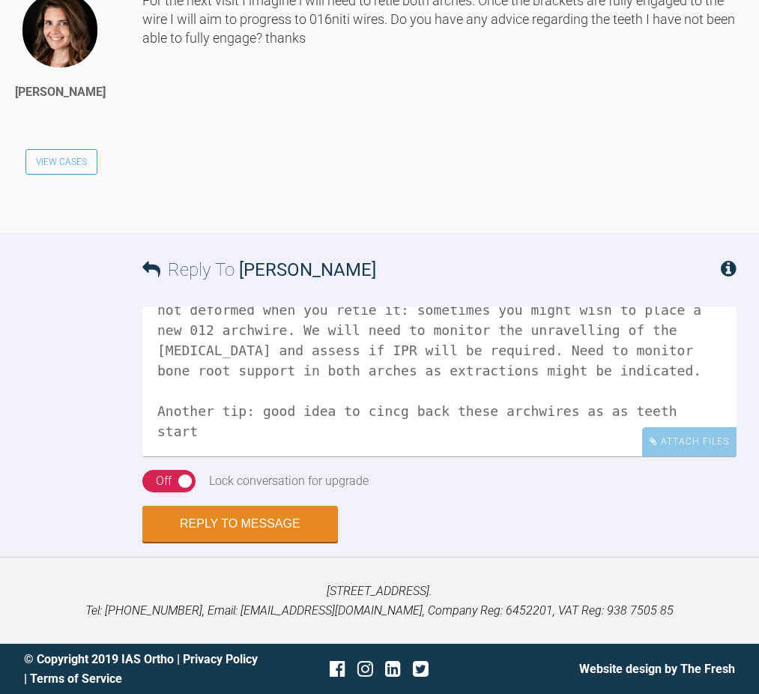
scroll to position [126, 0]
click at [273, 456] on textarea "Hi Alex Good bracket positioning. You might have inadvertently missed the archw…" at bounding box center [439, 381] width 594 height 150
click at [340, 456] on textarea "Hi Alex Good bracket positioning. You might have inadvertently missed the archw…" at bounding box center [439, 381] width 594 height 150
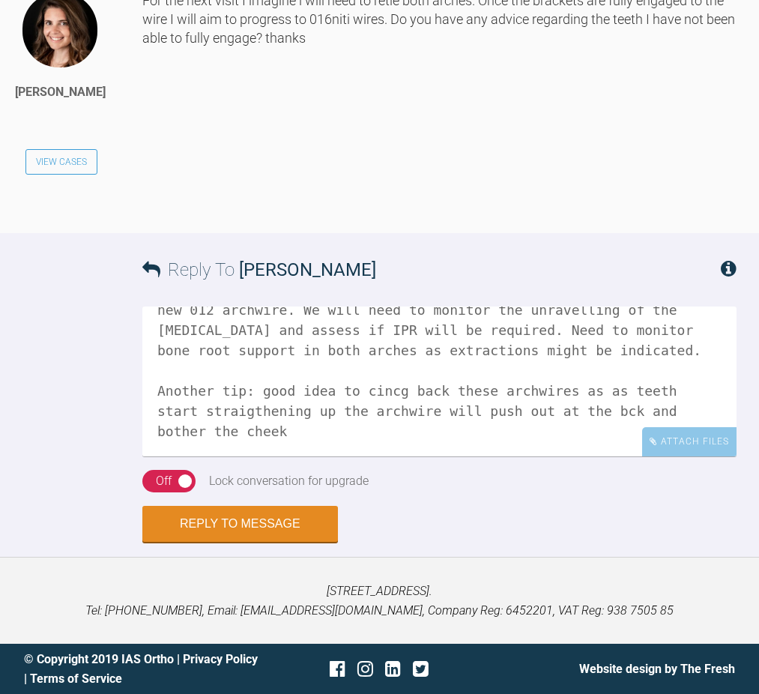
scroll to position [163, 0]
click at [630, 456] on textarea "Hi Alex Good bracket positioning. You might have inadvertently missed the archw…" at bounding box center [439, 381] width 594 height 150
click at [378, 456] on textarea "Hi Alex Good bracket positioning. You might have inadvertently missed the archw…" at bounding box center [439, 381] width 594 height 150
click at [406, 456] on textarea "Hi Alex Good bracket positioning. You might have inadvertently missed the archw…" at bounding box center [439, 381] width 594 height 150
click at [596, 456] on textarea "Hi Alex Good bracket positioning. You might have inadvertently missed the archw…" at bounding box center [439, 381] width 594 height 150
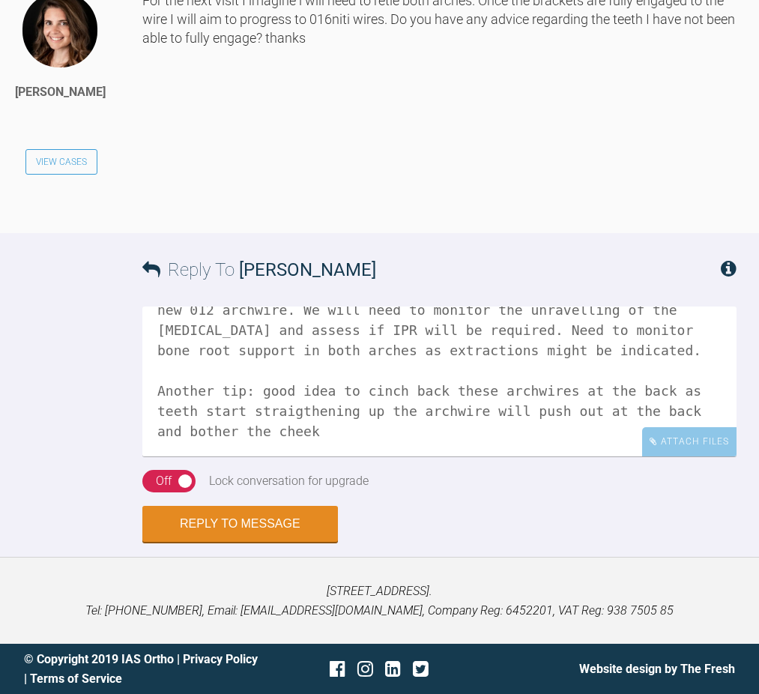
click at [160, 456] on textarea "Hi Alex Good bracket positioning. You might have inadvertently missed the archw…" at bounding box center [439, 381] width 594 height 150
click at [396, 456] on textarea "Hi Alex Good bracket positioning. You might have inadvertently missed the archw…" at bounding box center [439, 381] width 594 height 150
click at [384, 456] on textarea "Hi Alex Good bracket positioning. You might have inadvertently missed the archw…" at bounding box center [439, 381] width 594 height 150
click at [402, 456] on textarea "Hi Alex Good bracket positioning. You might have inadvertently missed the archw…" at bounding box center [439, 381] width 594 height 150
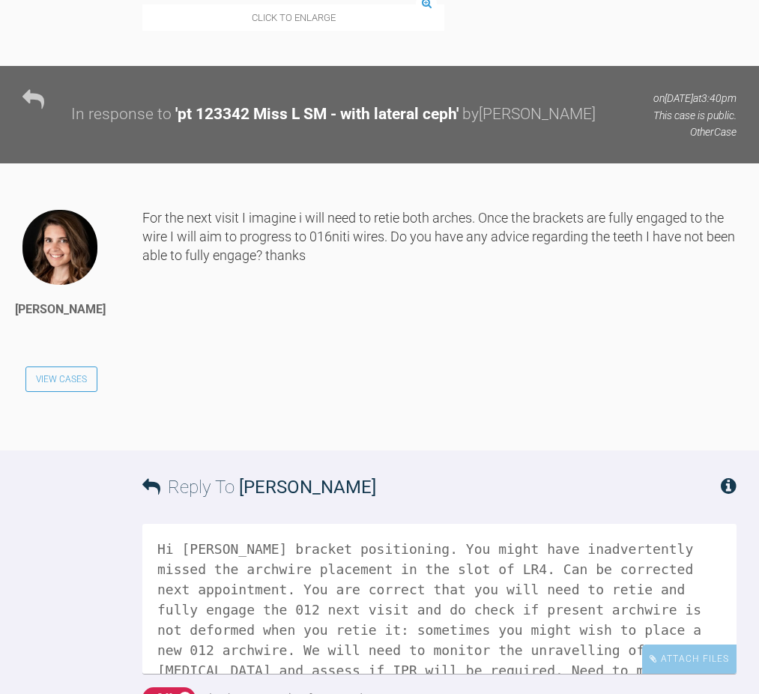
scroll to position [3758, 0]
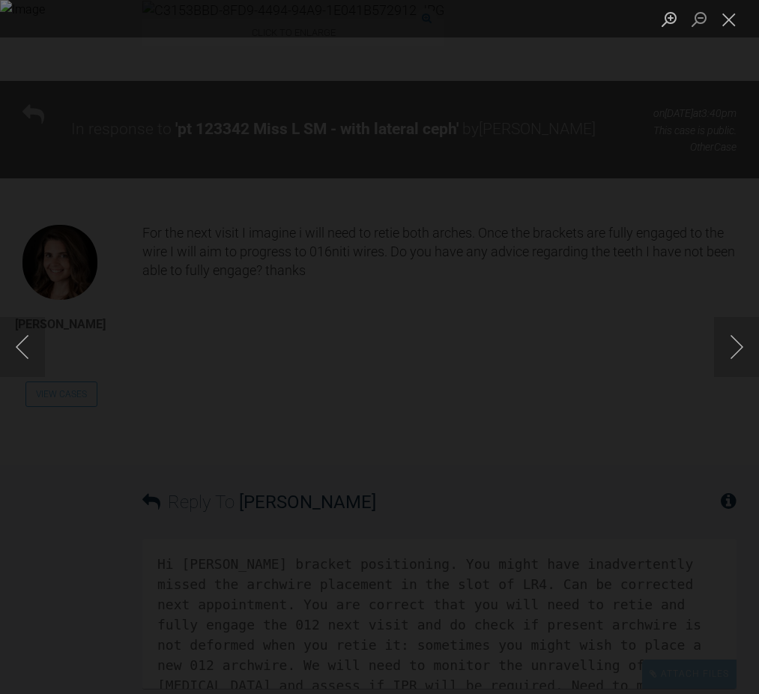
drag, startPoint x: 726, startPoint y: 17, endPoint x: 705, endPoint y: 24, distance: 22.0
click at [726, 17] on button "Close lightbox" at bounding box center [729, 19] width 30 height 26
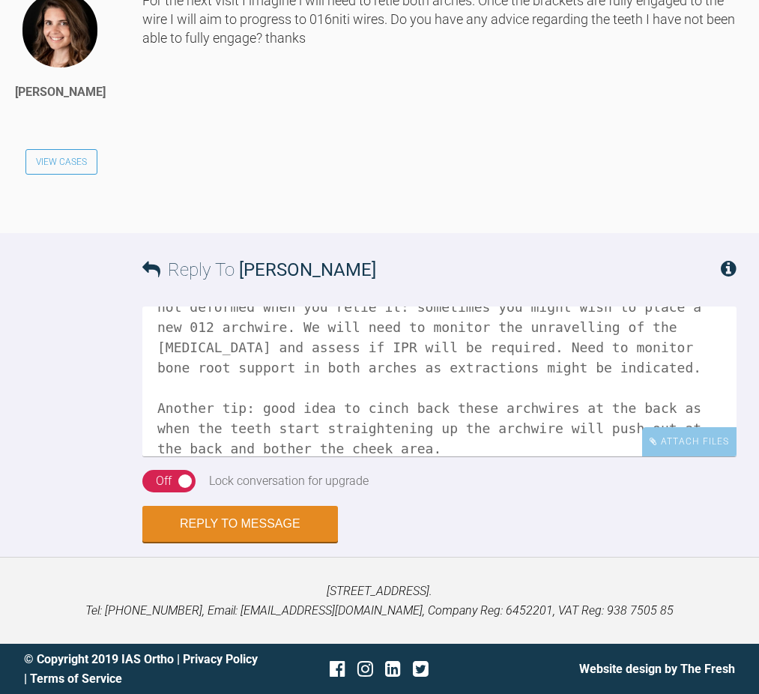
scroll to position [108, 0]
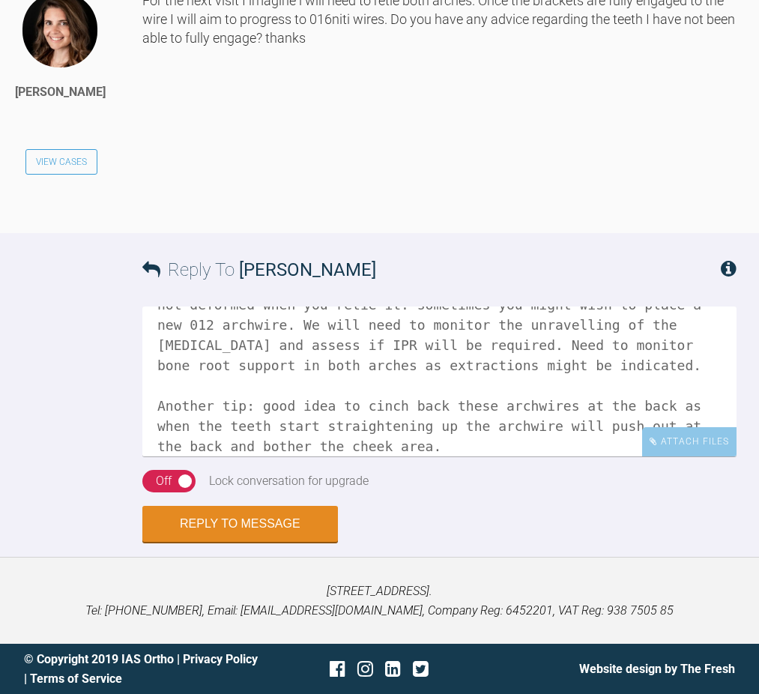
click at [509, 427] on textarea "Hi Alex Good bracket positioning. You might have inadvertently missed the archw…" at bounding box center [439, 381] width 594 height 150
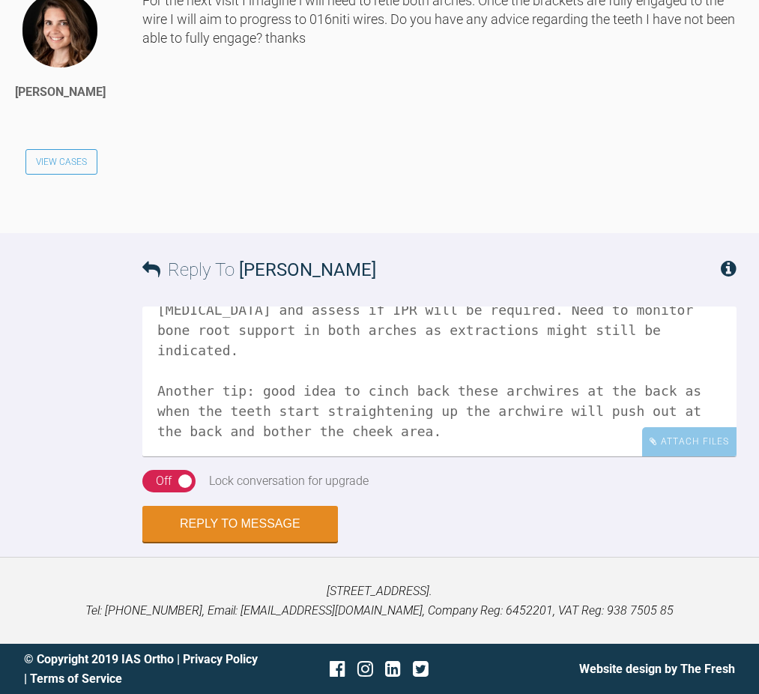
scroll to position [4387, 0]
drag, startPoint x: 467, startPoint y: 433, endPoint x: 481, endPoint y: 434, distance: 14.3
click at [467, 433] on textarea "Hi Alex Good bracket positioning. You might have inadvertently missed the archw…" at bounding box center [439, 381] width 594 height 150
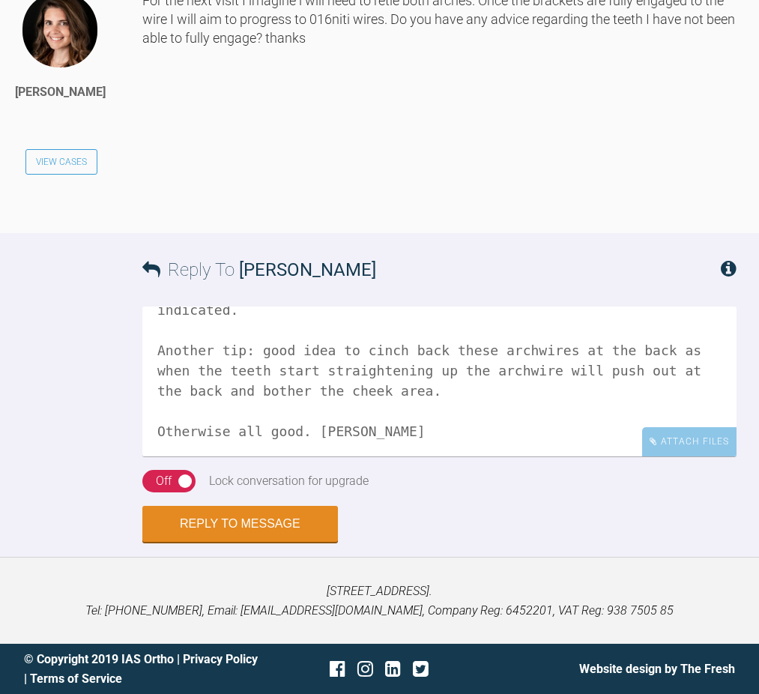
type textarea "Hi Alex Good bracket positioning. You might have inadvertently missed the archw…"
click at [169, 480] on div "Off" at bounding box center [164, 480] width 16 height 19
click at [246, 524] on button "Reply to Message" at bounding box center [240, 525] width 196 height 36
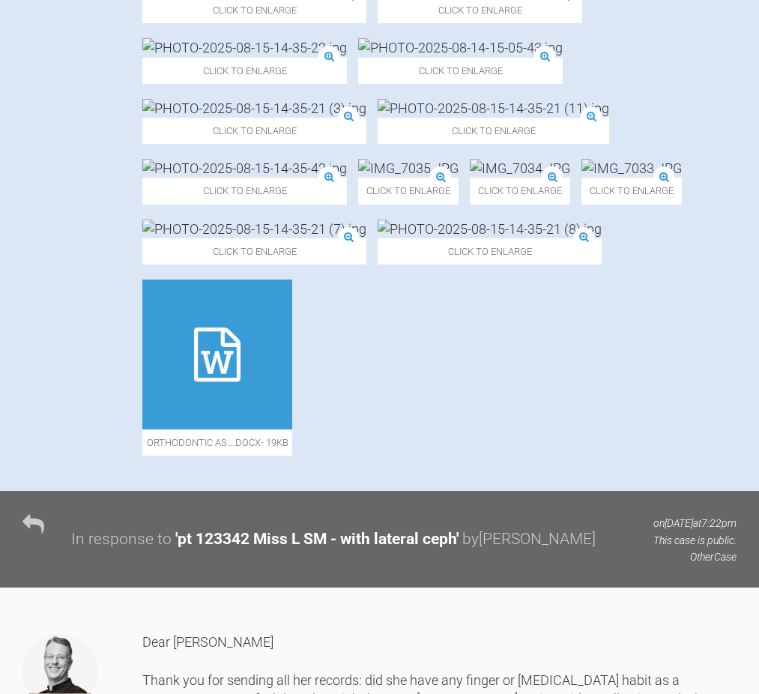
scroll to position [766, 0]
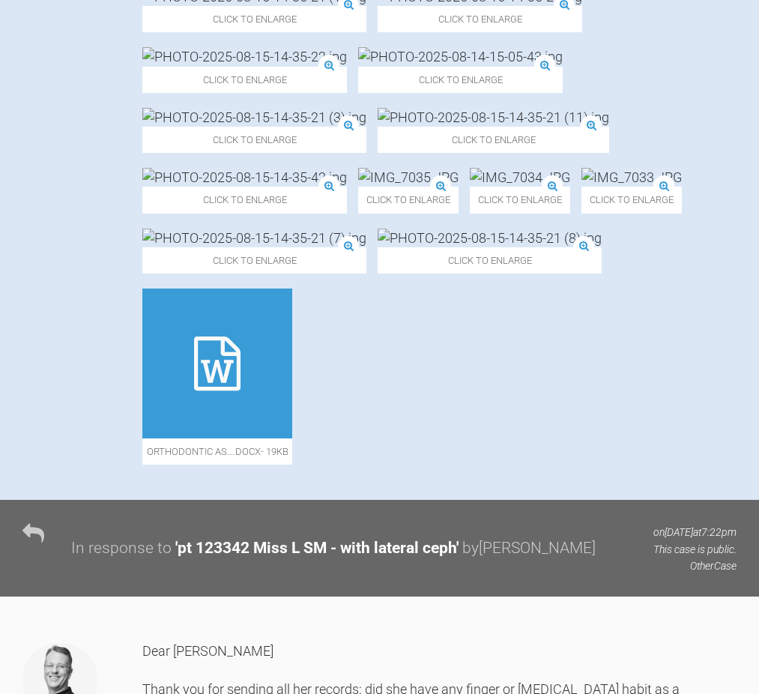
click at [519, 66] on img at bounding box center [460, 56] width 205 height 19
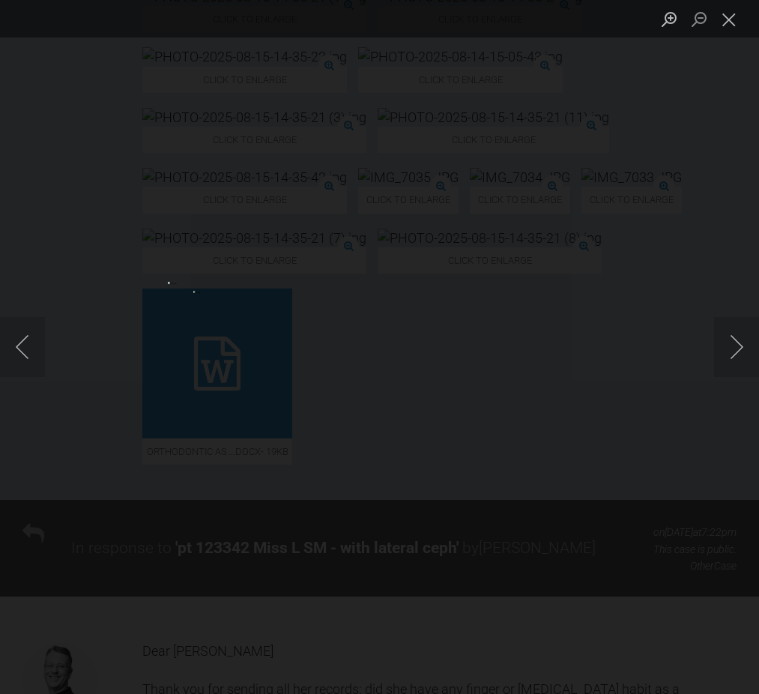
click at [310, 338] on img "Lightbox" at bounding box center [239, 347] width 142 height 130
click at [739, 342] on button "Next image" at bounding box center [736, 347] width 45 height 60
click at [22, 345] on button "Previous image" at bounding box center [22, 347] width 45 height 60
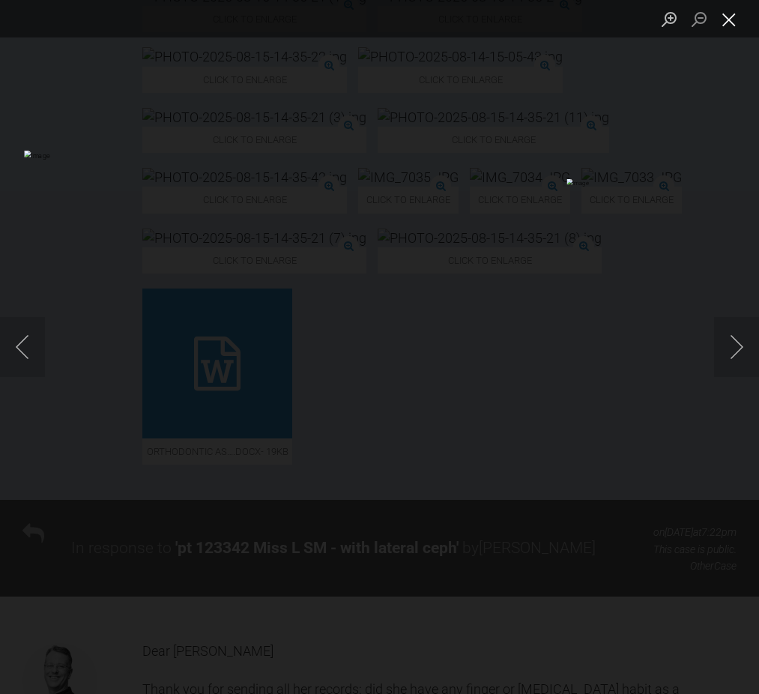
click at [730, 22] on button "Close lightbox" at bounding box center [729, 19] width 30 height 26
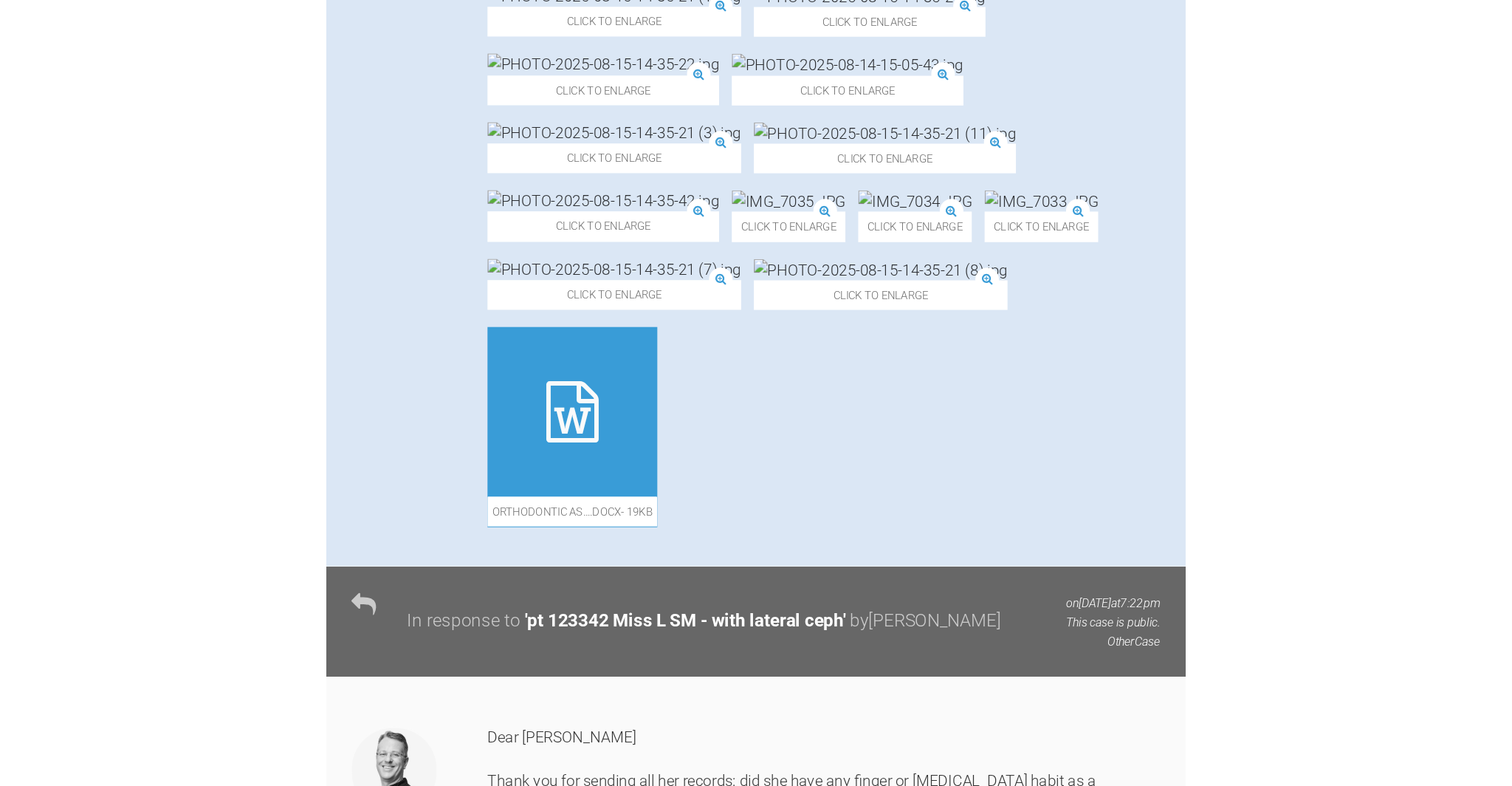
scroll to position [0, 0]
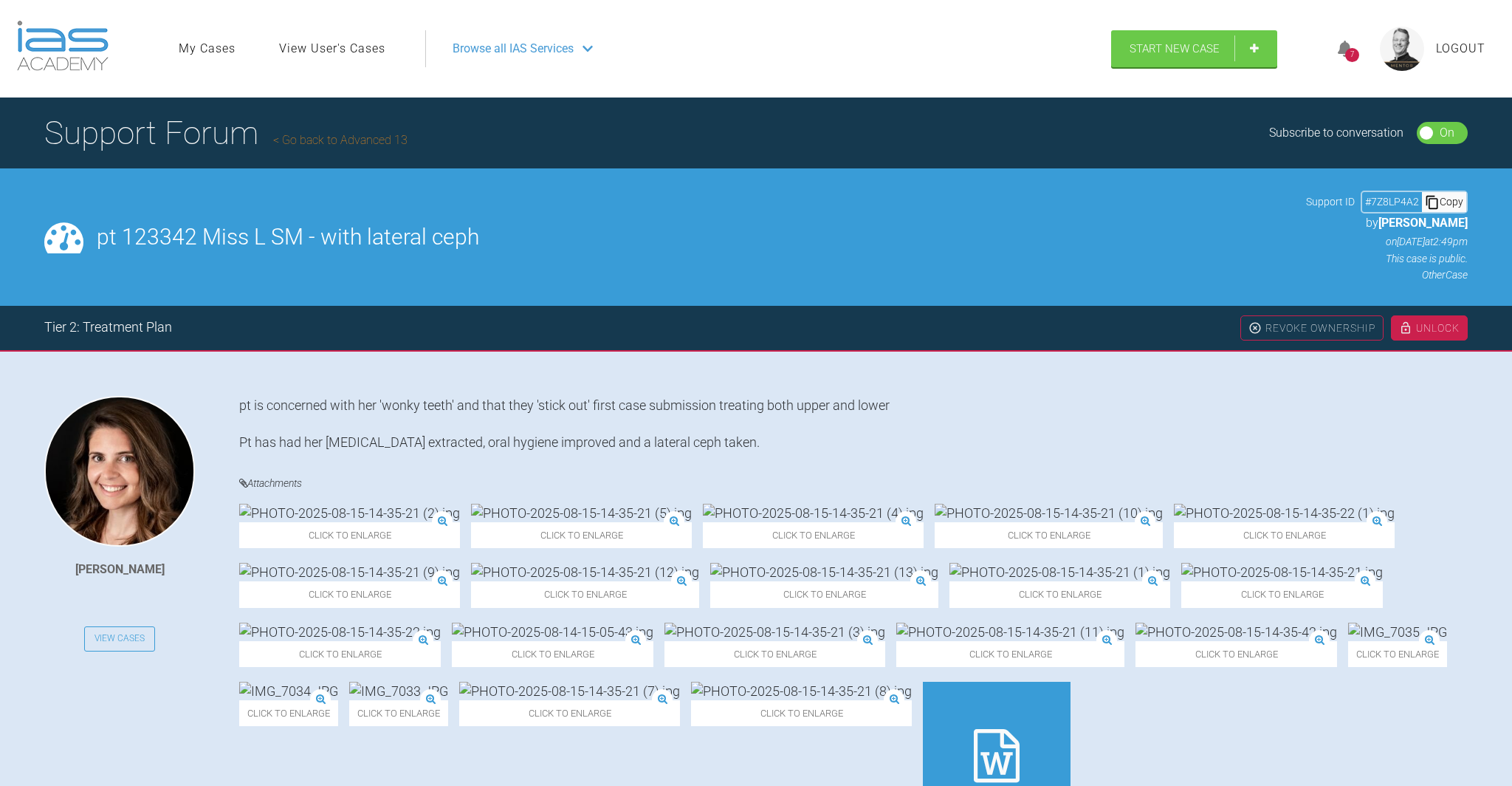
click at [747, 48] on div "7" at bounding box center [1352, 55] width 14 height 14
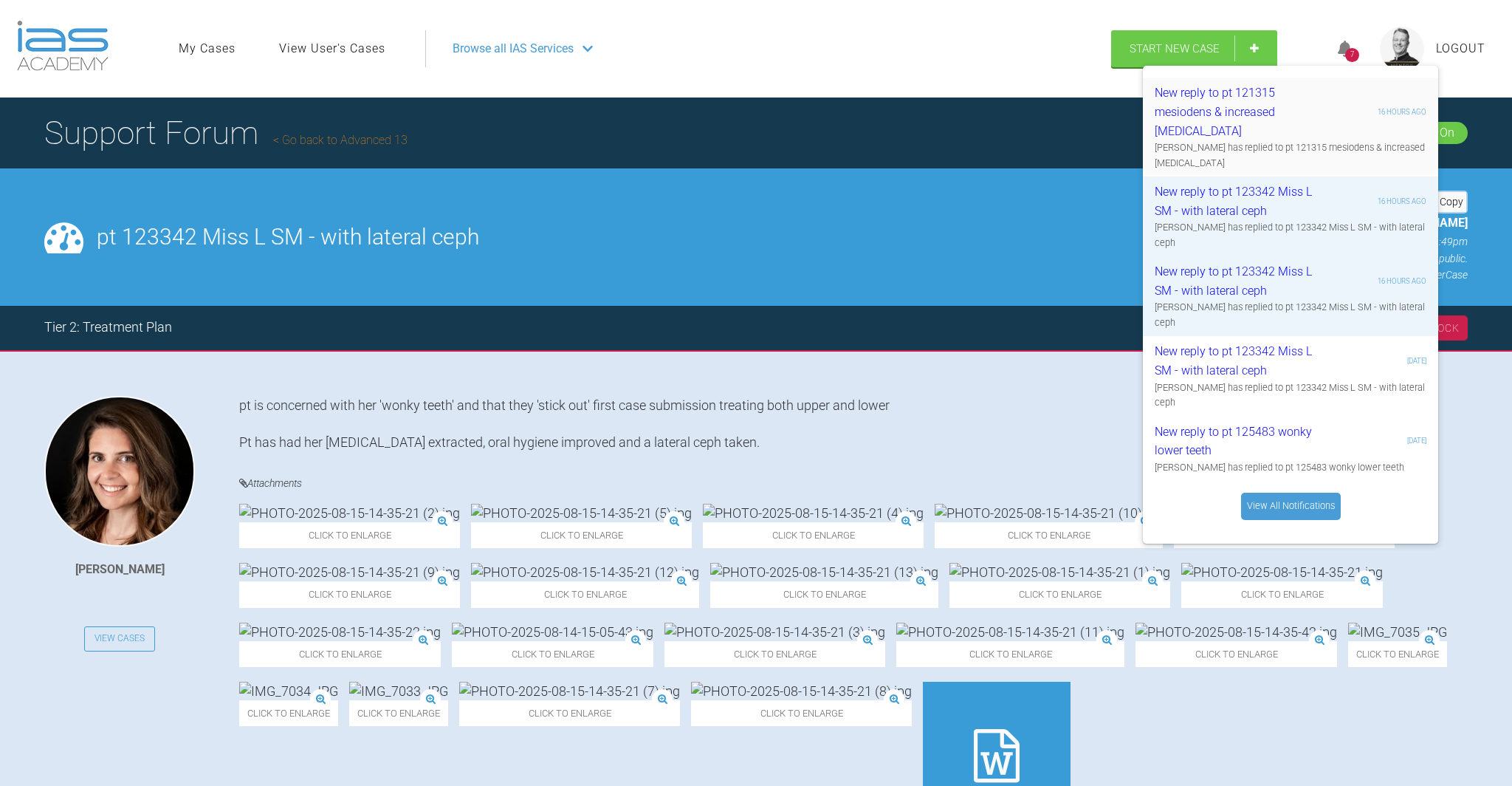
click at [747, 110] on div "New reply to pt 121315 mesiodens & increased Overjet" at bounding box center [1243, 112] width 176 height 57
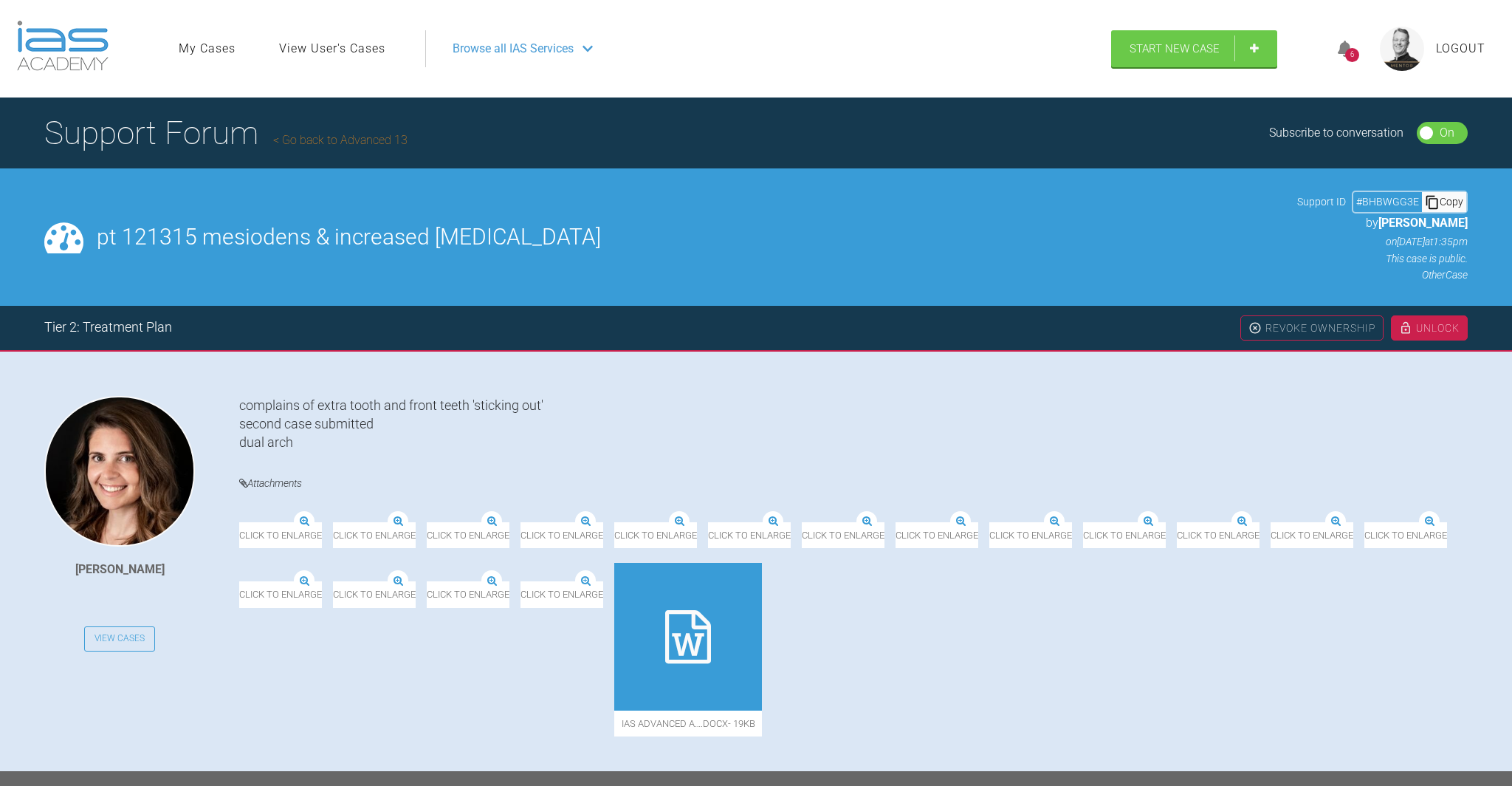
click at [1346, 51] on div "6" at bounding box center [1352, 55] width 14 height 14
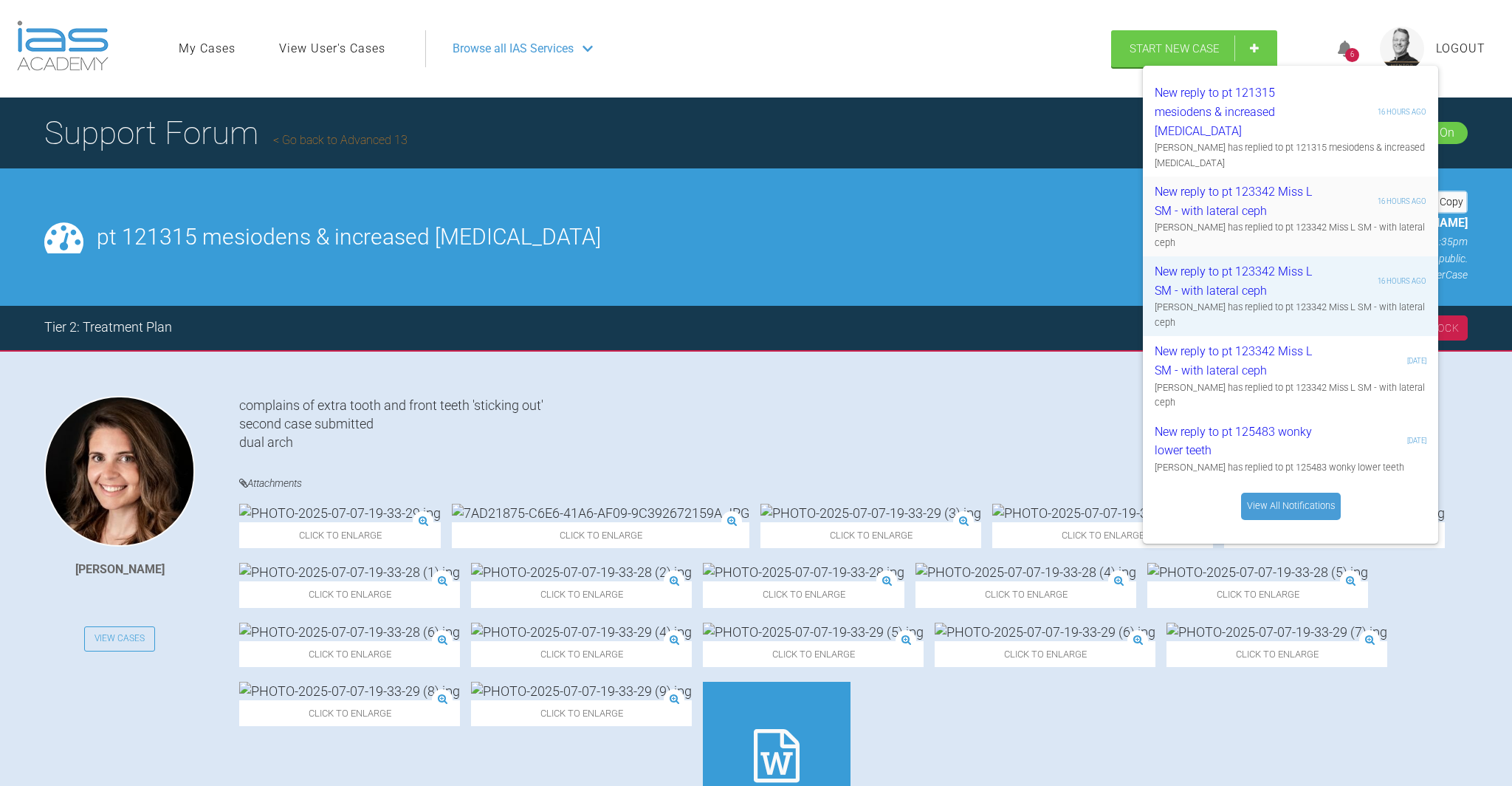
click at [1238, 182] on div "New reply to pt 123342 Miss L SM - with lateral ceph" at bounding box center [1243, 201] width 176 height 37
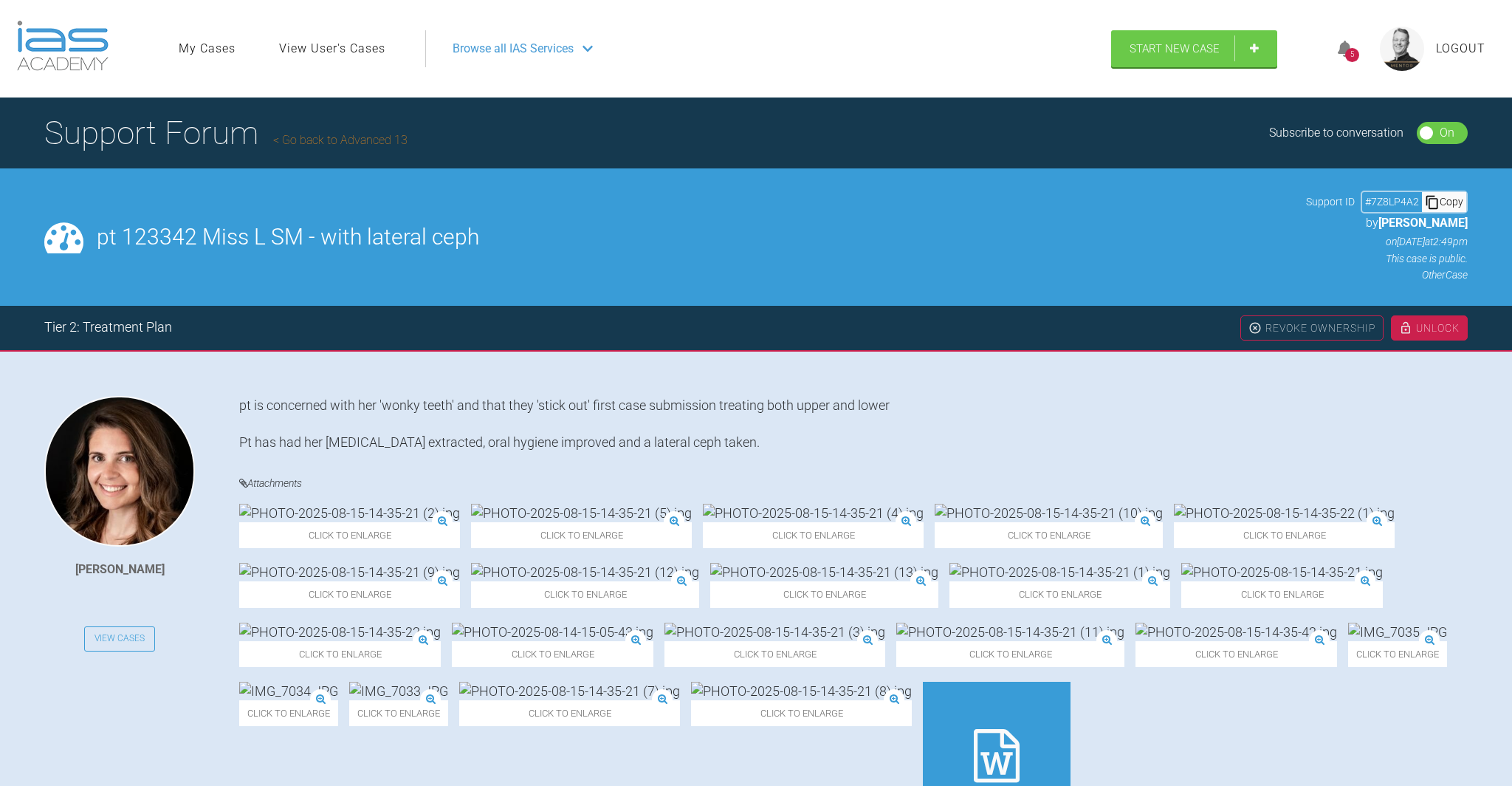
click at [1346, 46] on icon at bounding box center [1345, 48] width 15 height 17
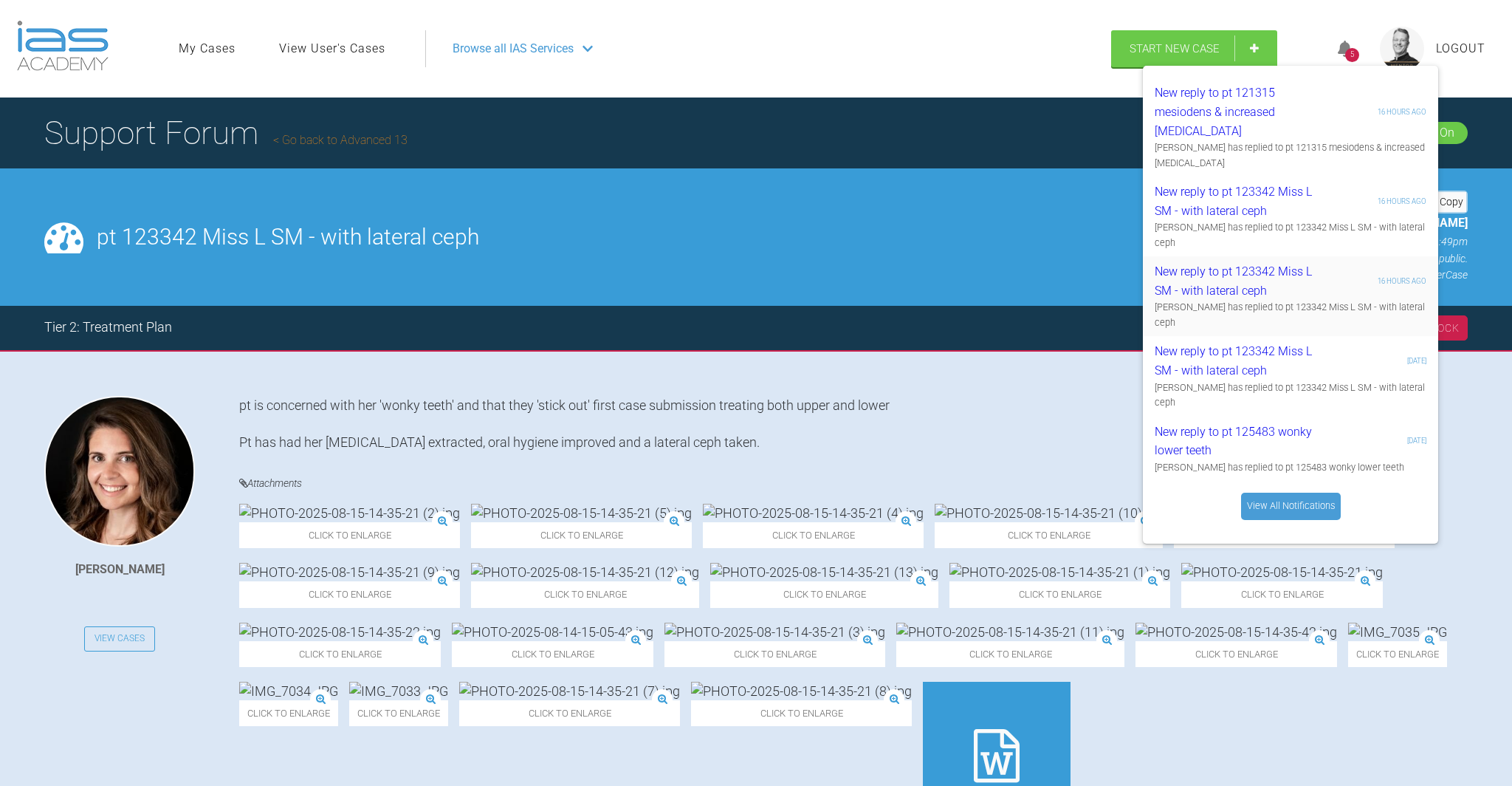
click at [1256, 262] on div "New reply to pt 123342 Miss L SM - with lateral ceph" at bounding box center [1243, 281] width 176 height 37
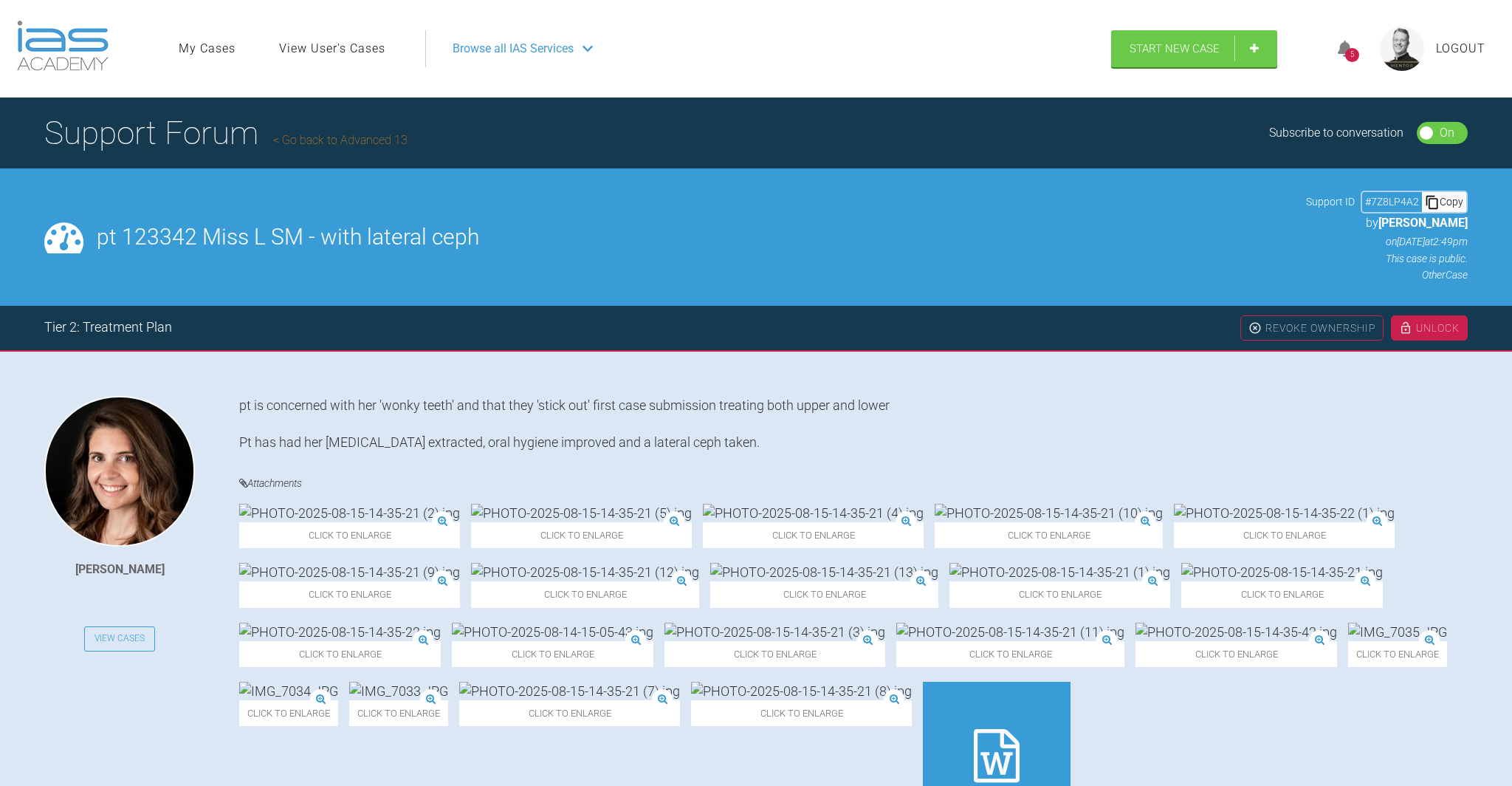
click at [1344, 46] on icon at bounding box center [1345, 48] width 15 height 17
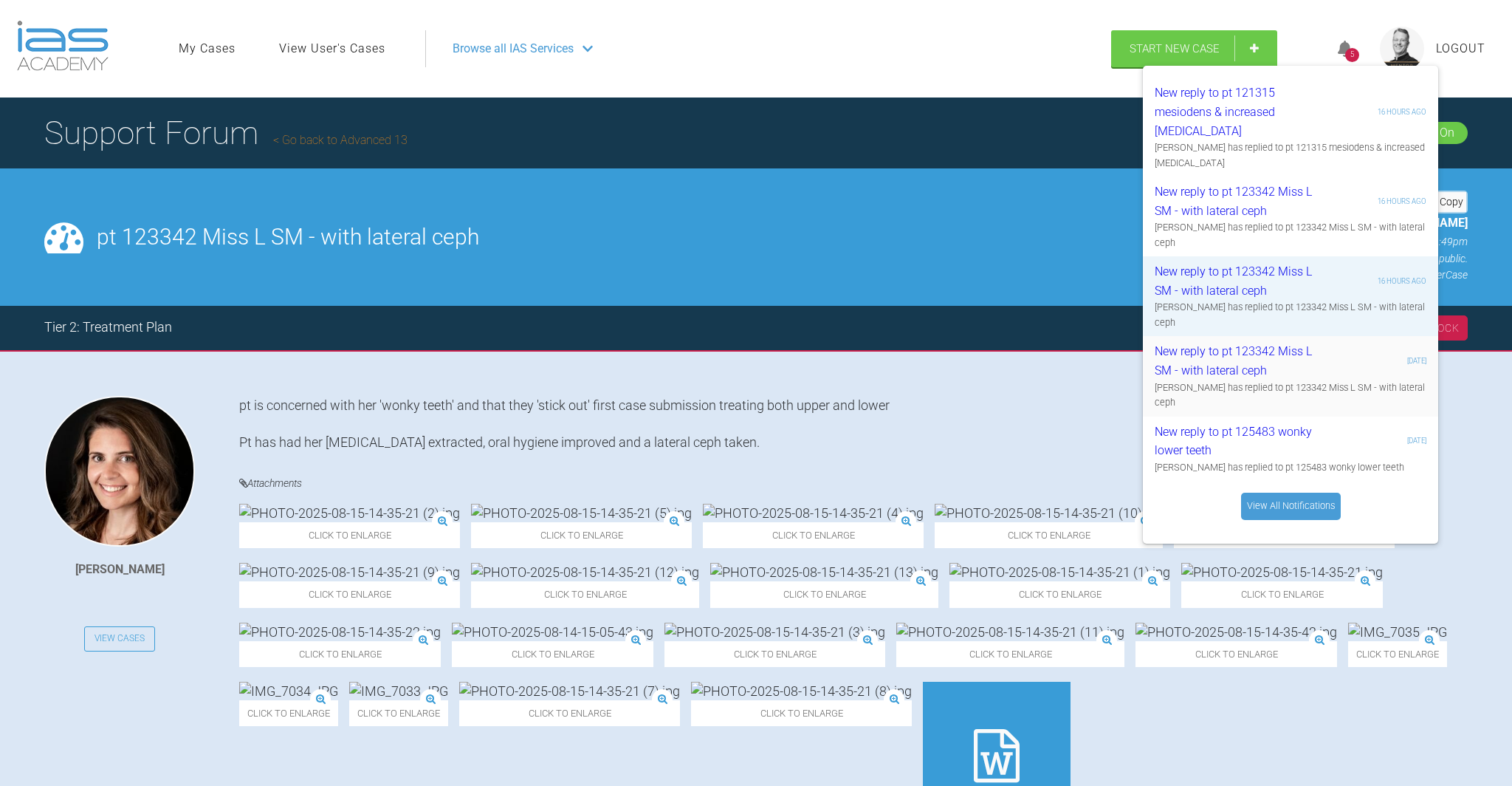
click at [1278, 354] on div "New reply to pt 123342 Miss L SM - with lateral ceph" at bounding box center [1243, 361] width 176 height 37
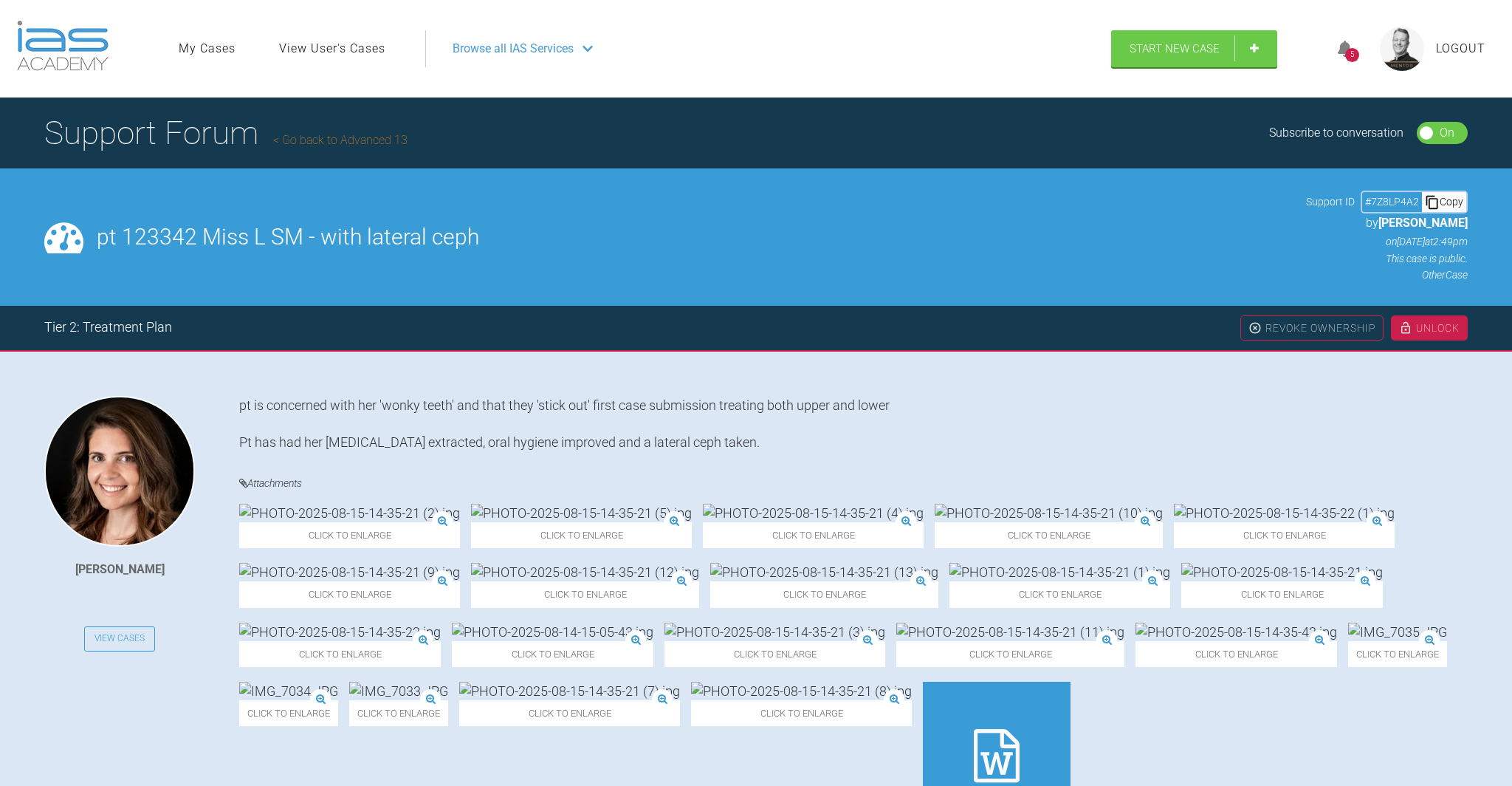
click at [1347, 45] on icon at bounding box center [1345, 48] width 15 height 17
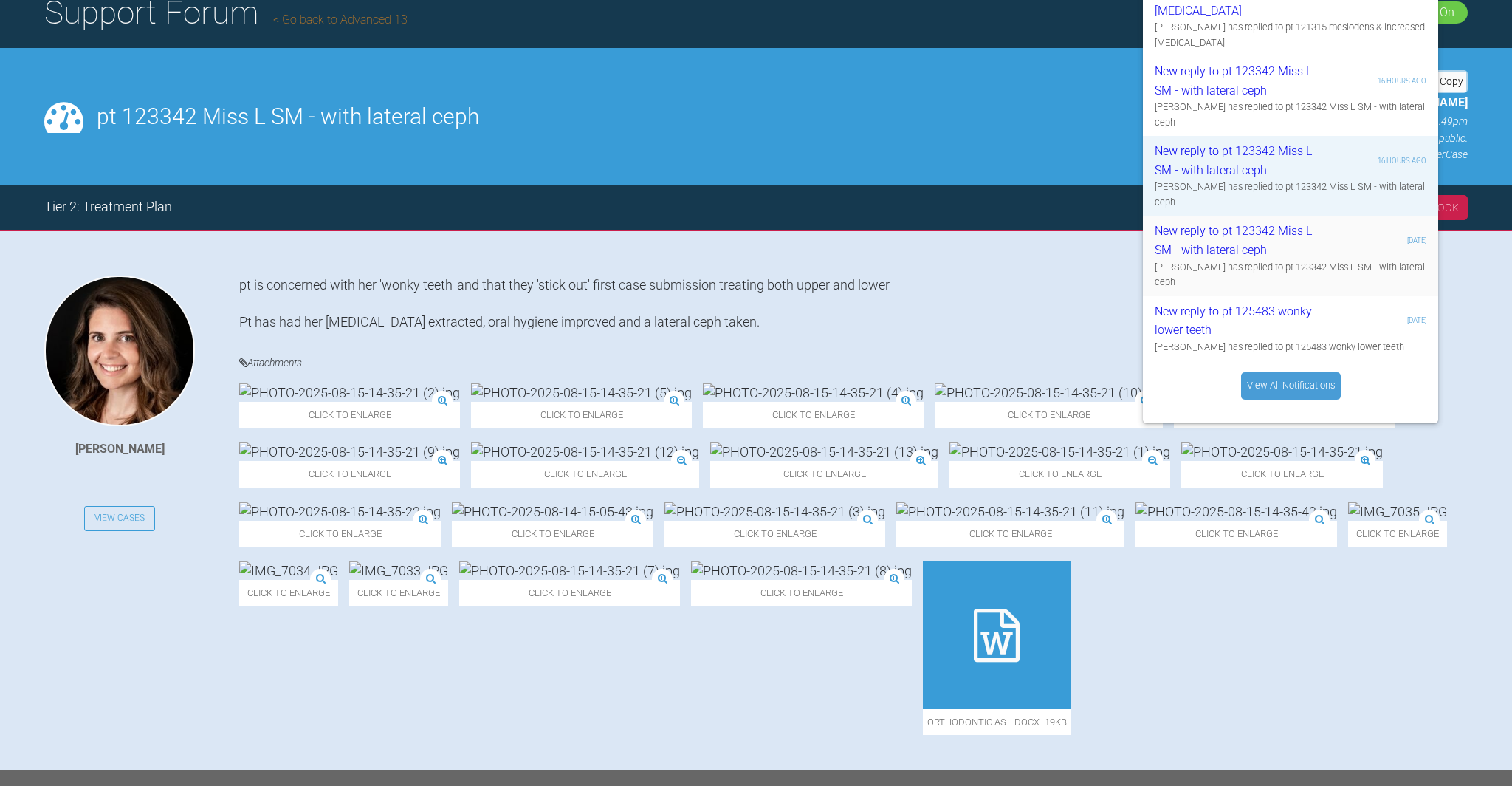
scroll to position [121, 0]
click at [1241, 306] on div "New reply to pt 125483 wonky lower teeth" at bounding box center [1243, 321] width 176 height 37
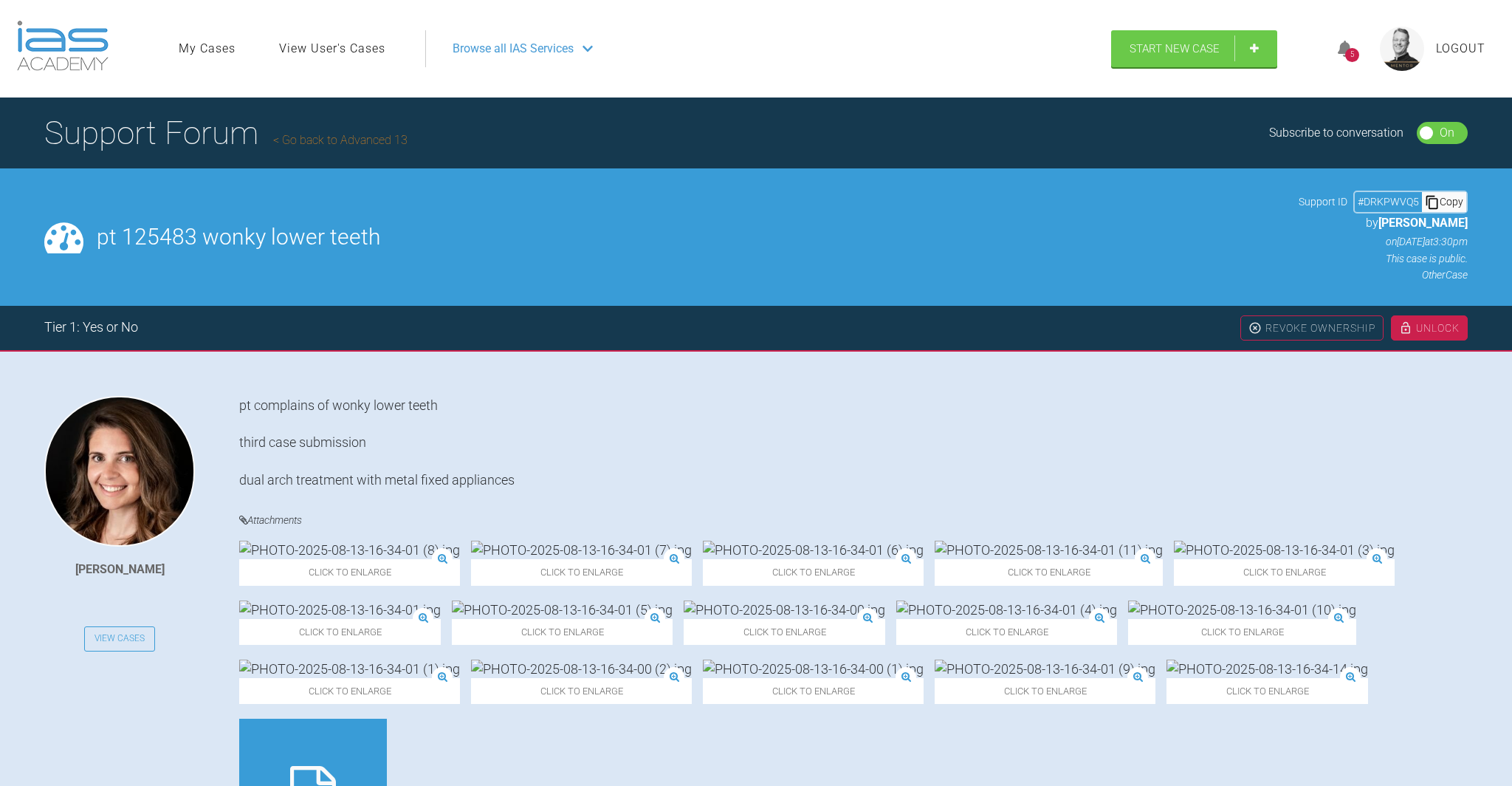
click at [1342, 45] on icon at bounding box center [1345, 48] width 15 height 17
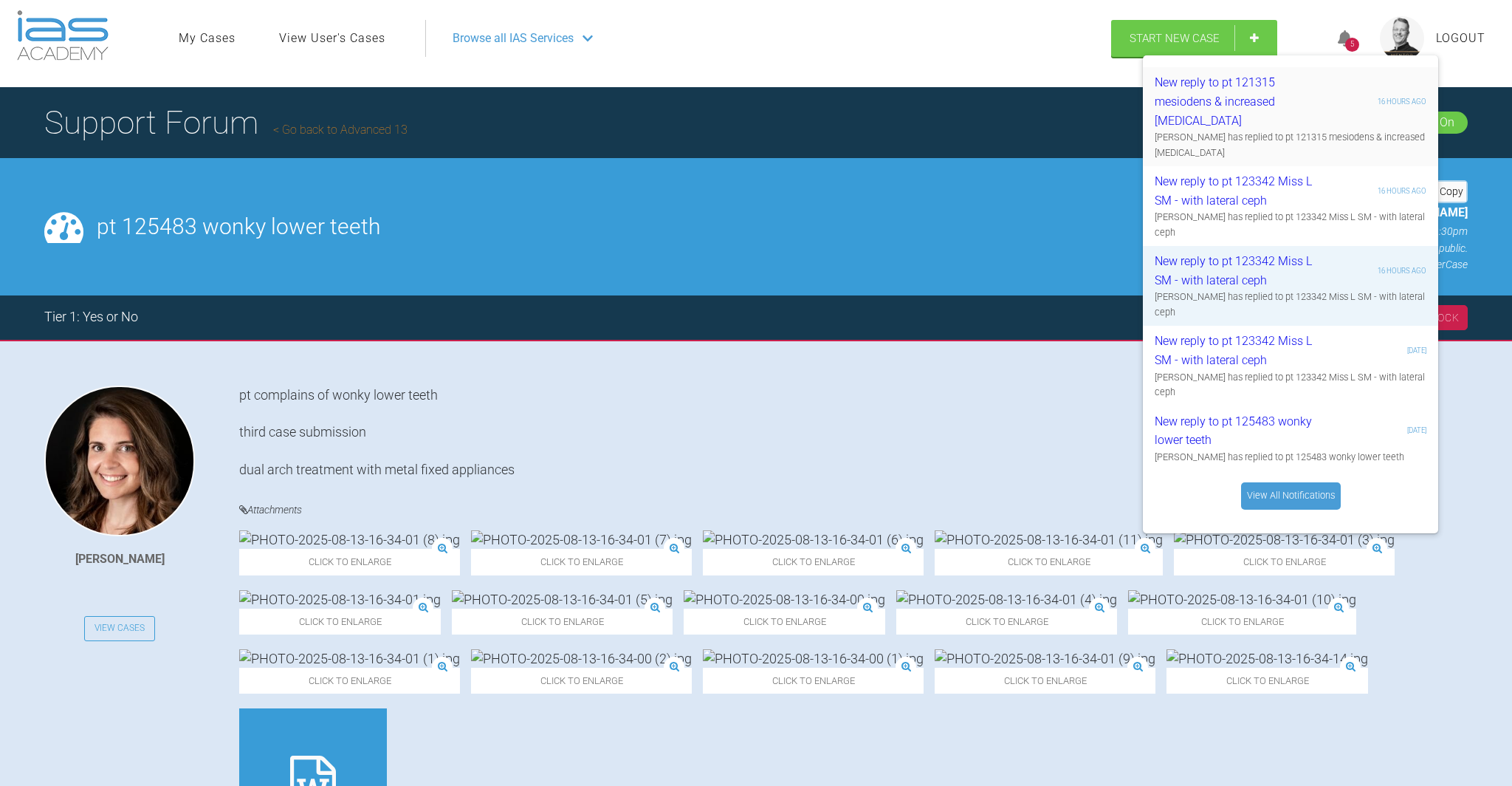
scroll to position [11, 0]
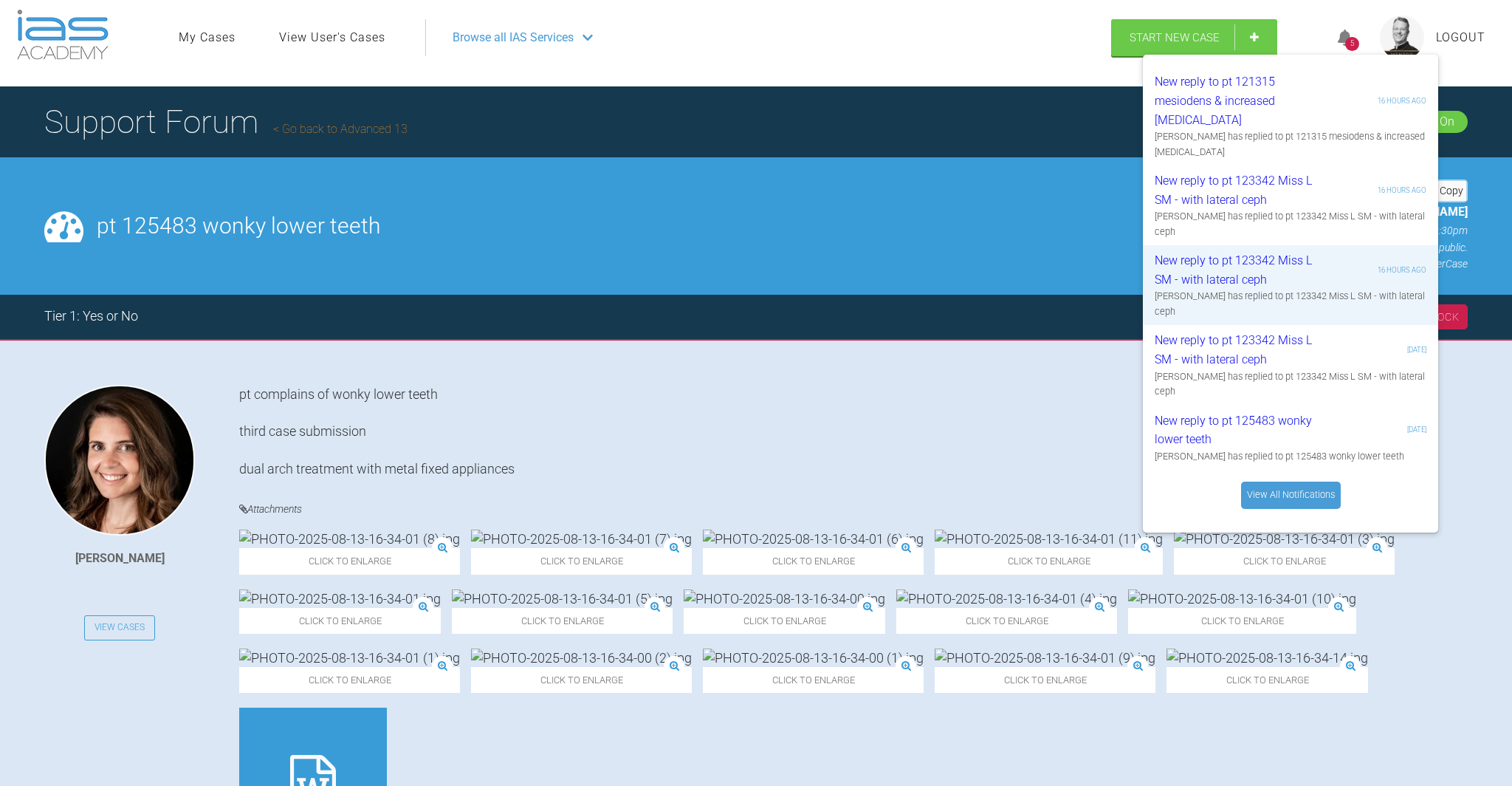
click at [1297, 481] on link "View All Notifications" at bounding box center [1290, 494] width 100 height 27
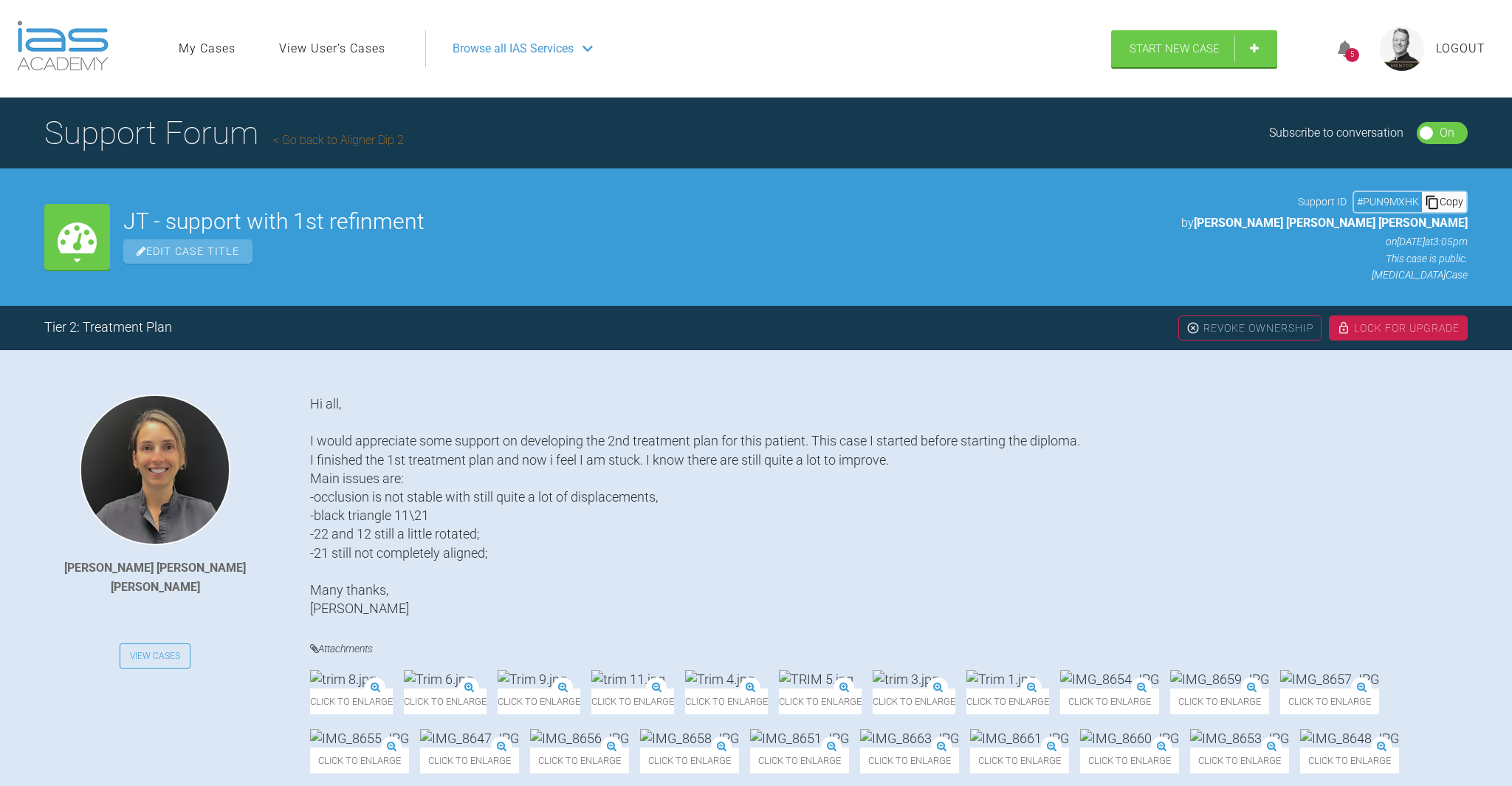
click at [1456, 46] on span "Logout" at bounding box center [1461, 48] width 49 height 19
